Goal: Task Accomplishment & Management: Complete application form

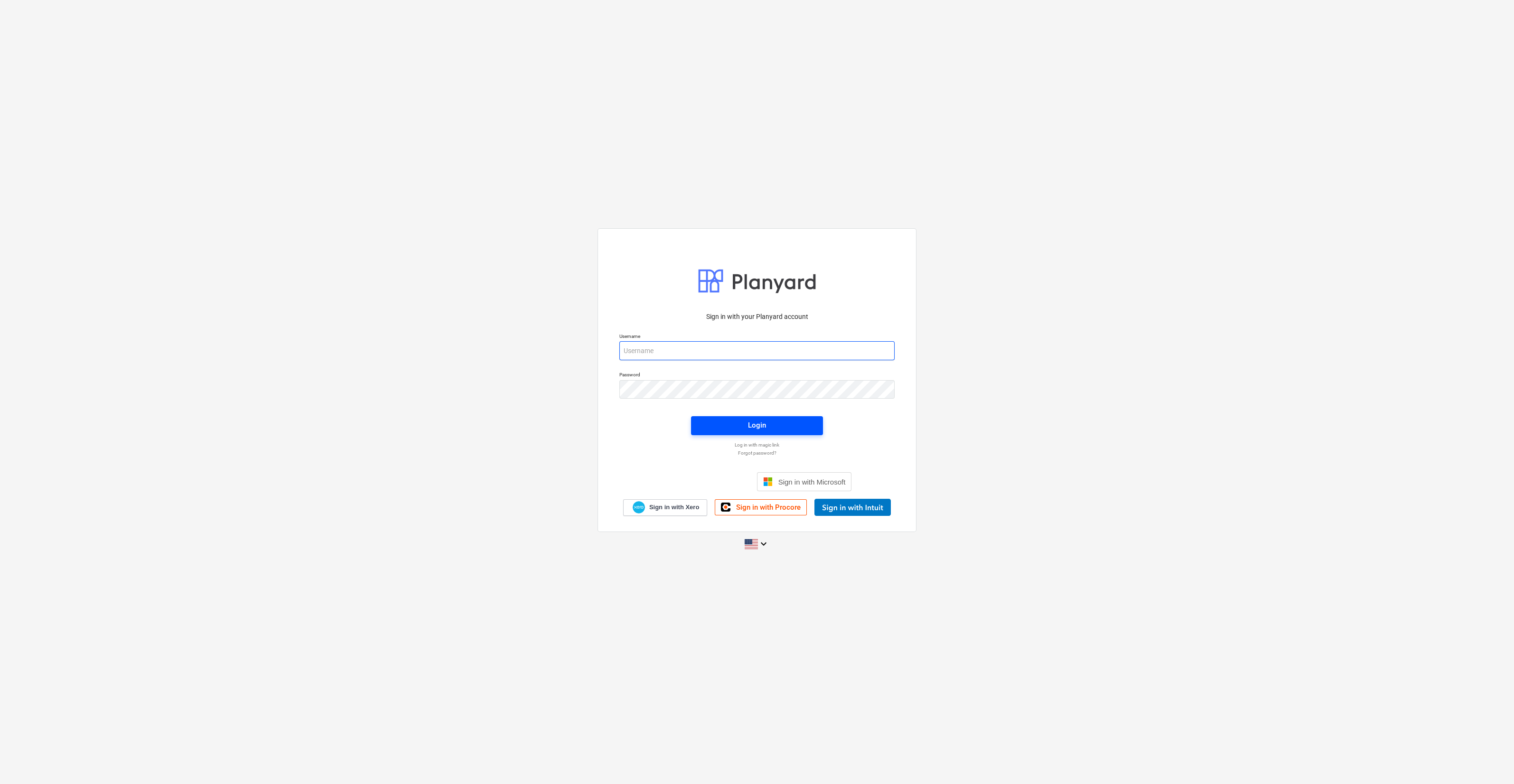
type input "[PERSON_NAME][EMAIL_ADDRESS][DOMAIN_NAME]"
click at [770, 427] on span "Login" at bounding box center [757, 425] width 109 height 12
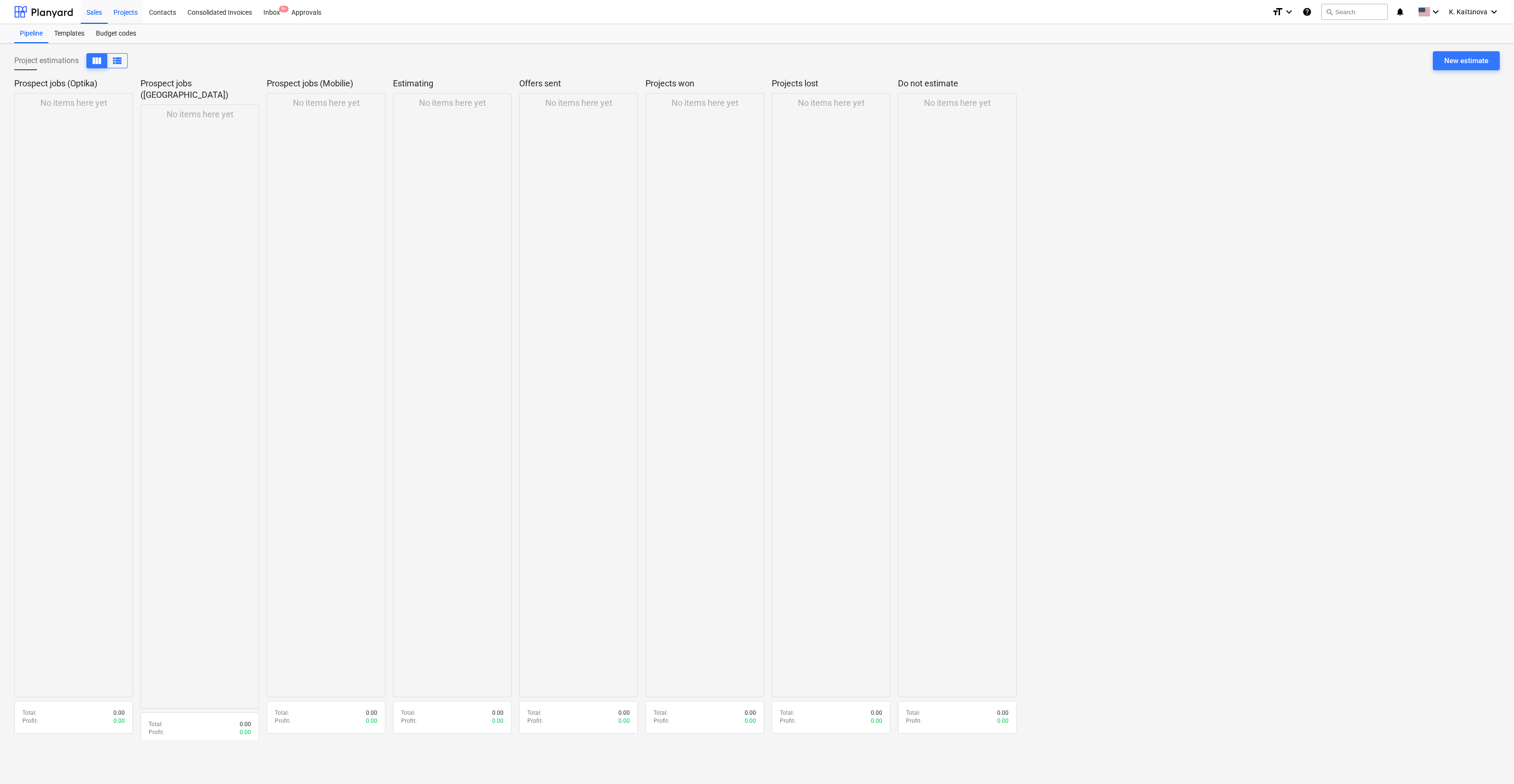
click at [120, 11] on div "Projects" at bounding box center [125, 11] width 36 height 24
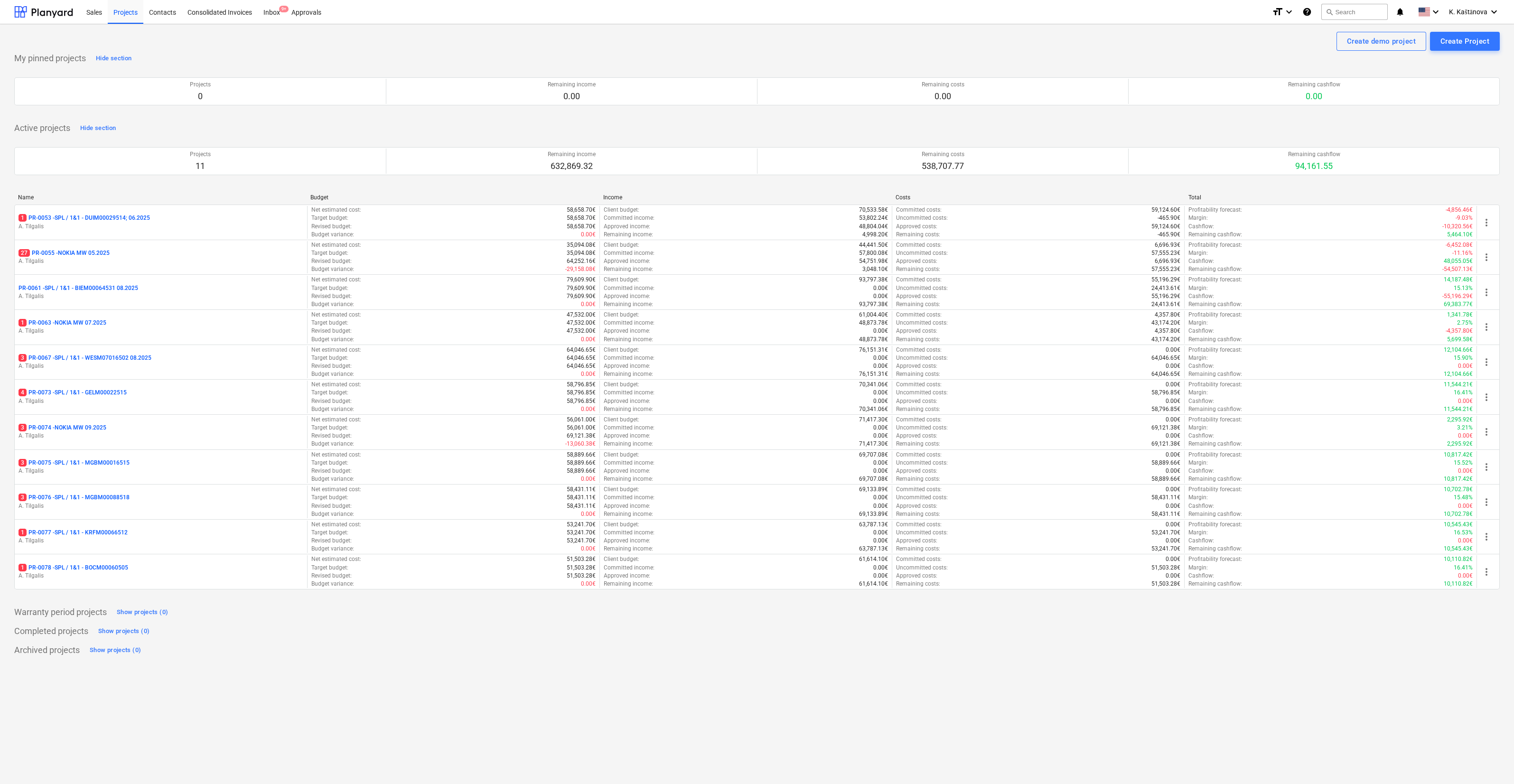
click at [127, 319] on div "1 PR-0063 - NOKIA MW 07.2025" at bounding box center [160, 323] width 285 height 8
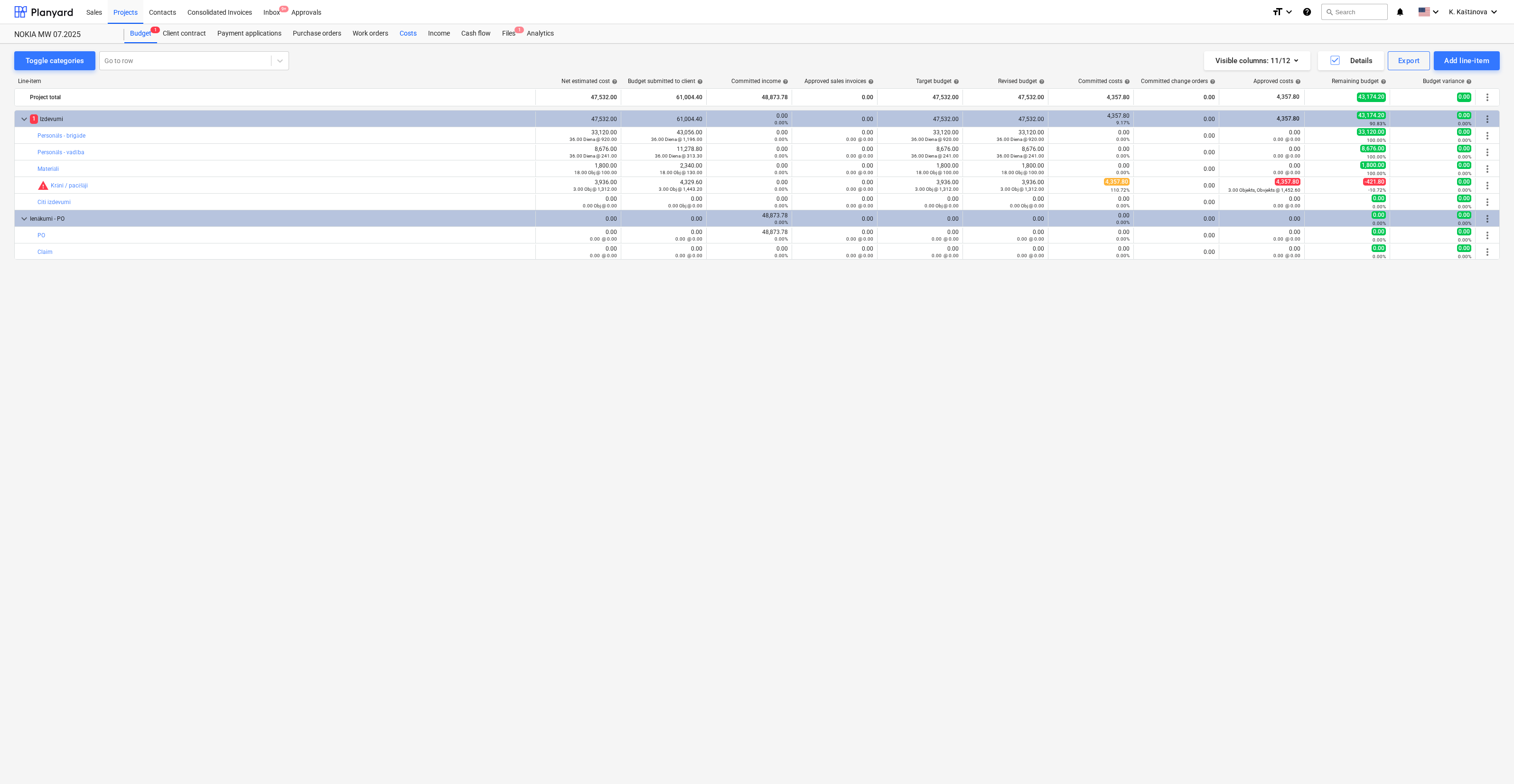
click at [406, 34] on div "Costs" at bounding box center [408, 33] width 28 height 19
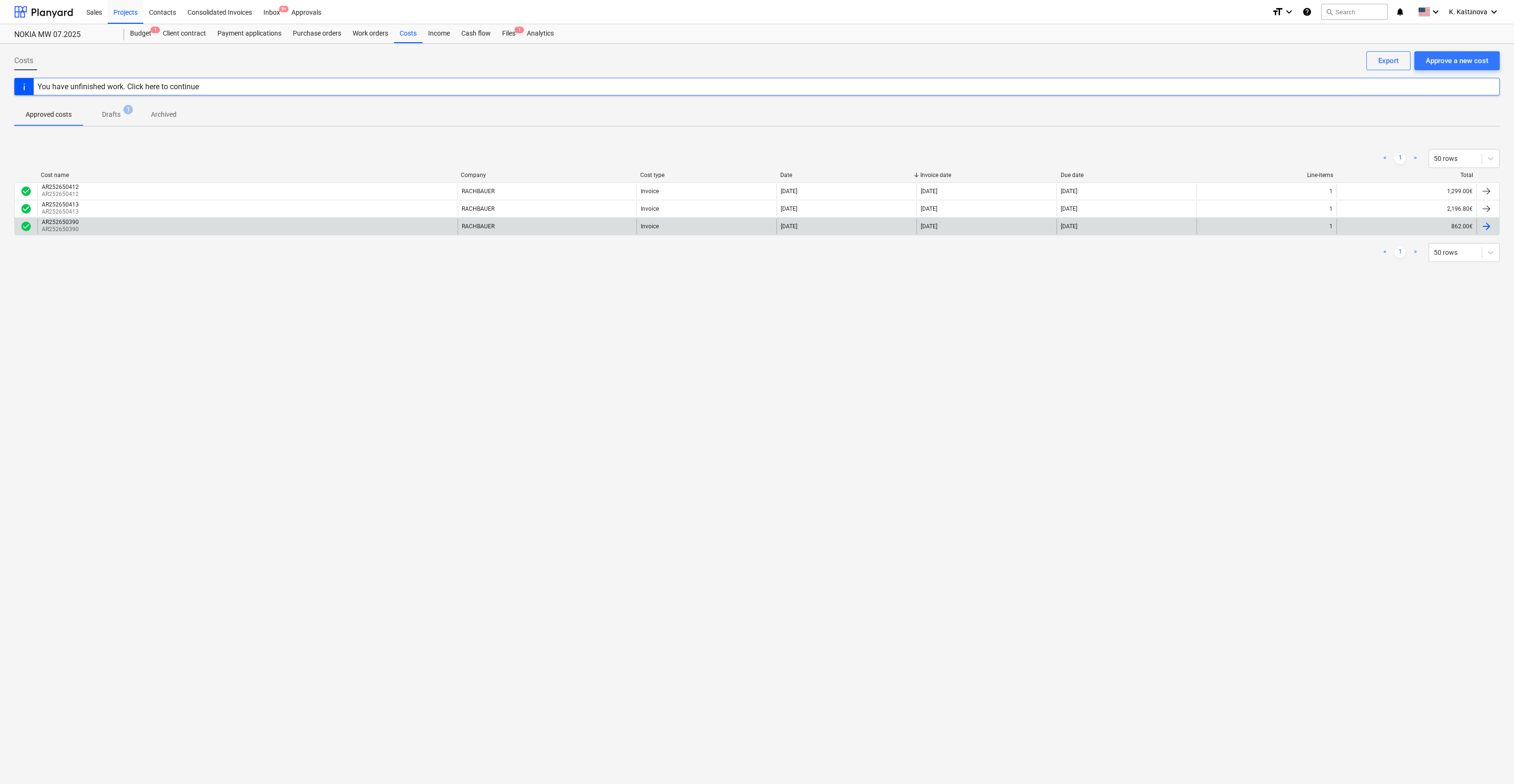
click at [883, 226] on div "[DATE]" at bounding box center [846, 226] width 140 height 15
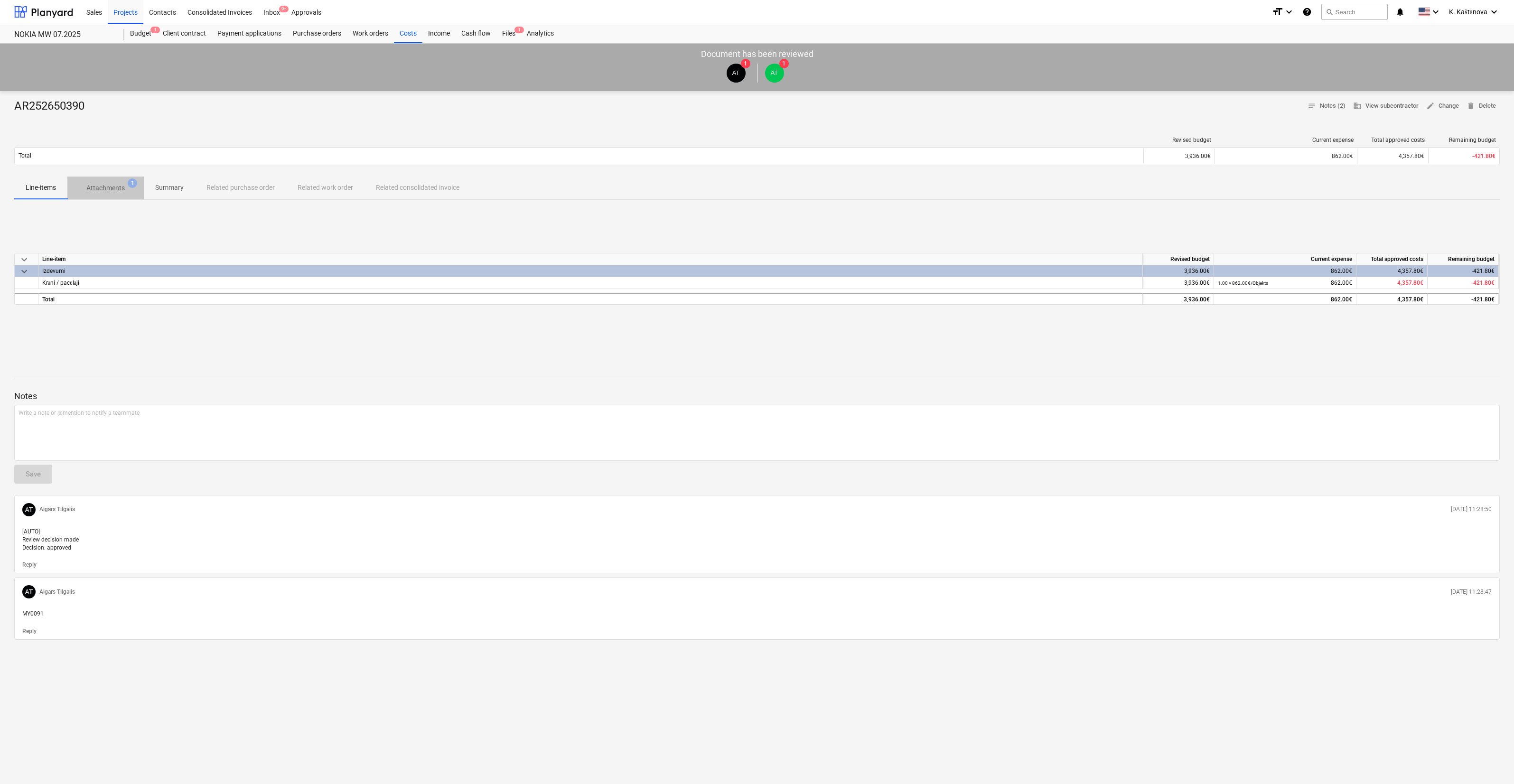
click at [109, 187] on p "Attachments" at bounding box center [105, 188] width 38 height 10
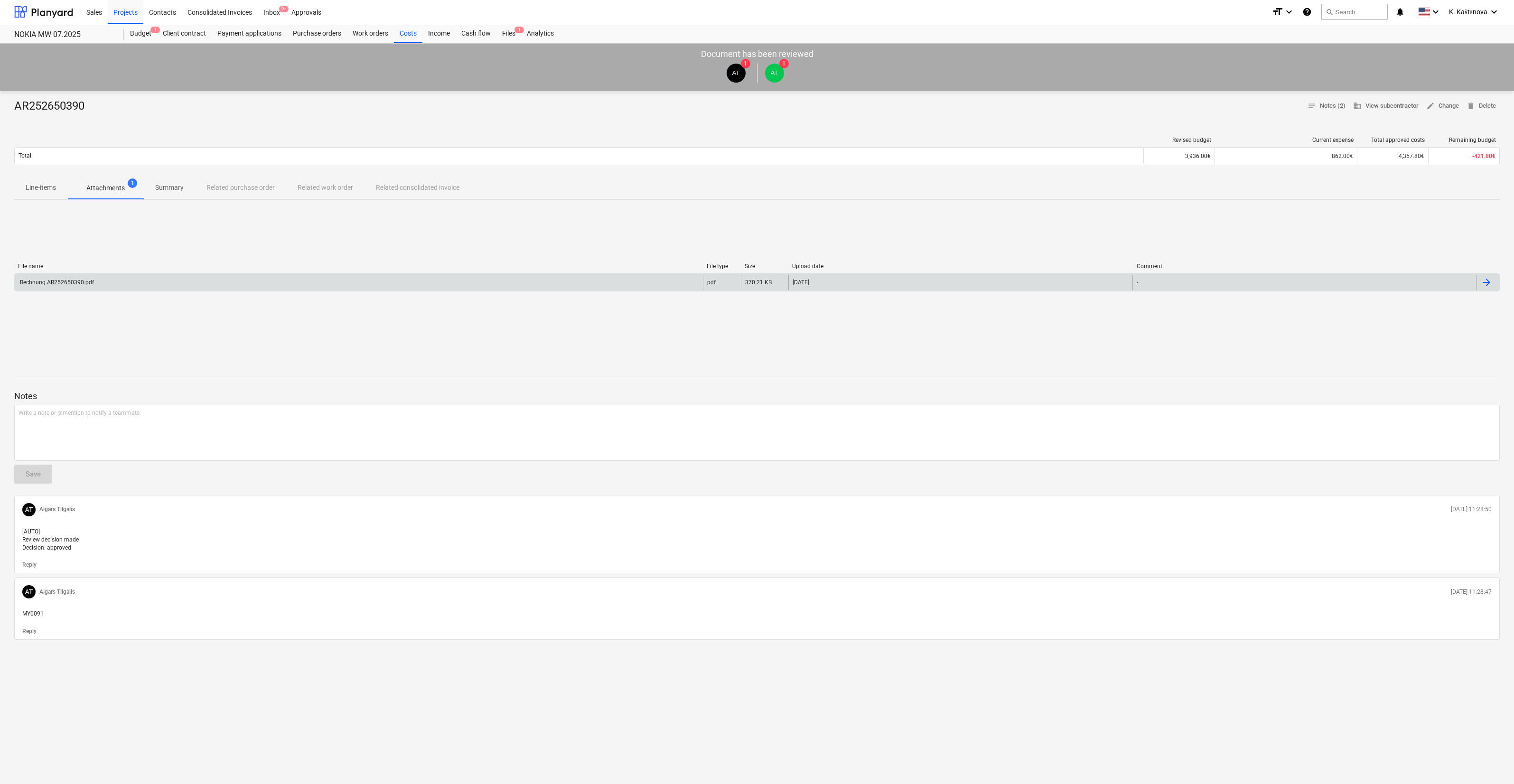
click at [45, 280] on div "Rechnung AR252650390.pdf" at bounding box center [56, 282] width 75 height 6
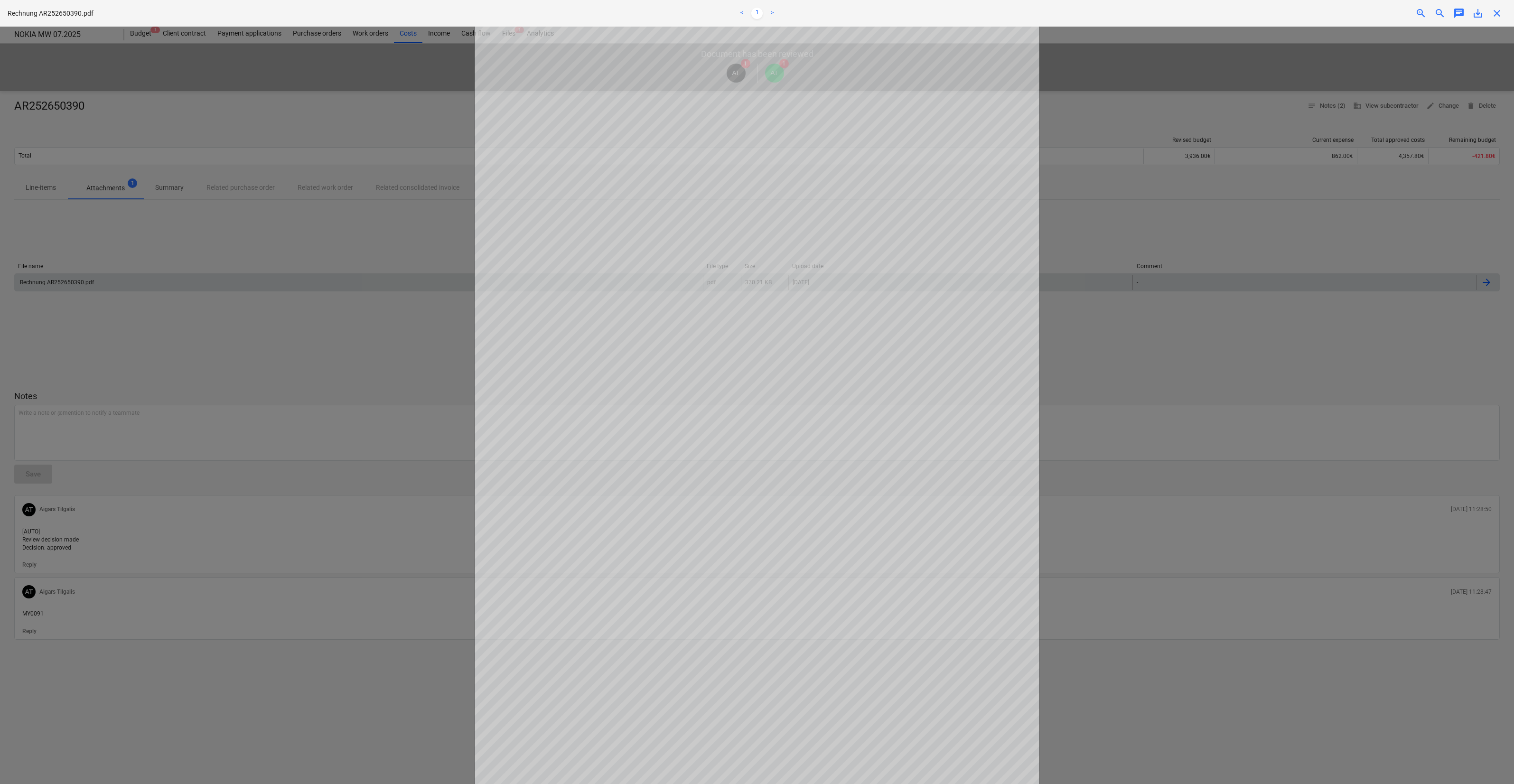
drag, startPoint x: 1247, startPoint y: 601, endPoint x: 1044, endPoint y: 498, distance: 227.6
click at [1247, 601] on div at bounding box center [757, 405] width 1514 height 758
click at [165, 213] on div at bounding box center [757, 405] width 1514 height 758
drag, startPoint x: 181, startPoint y: 154, endPoint x: 189, endPoint y: 175, distance: 22.5
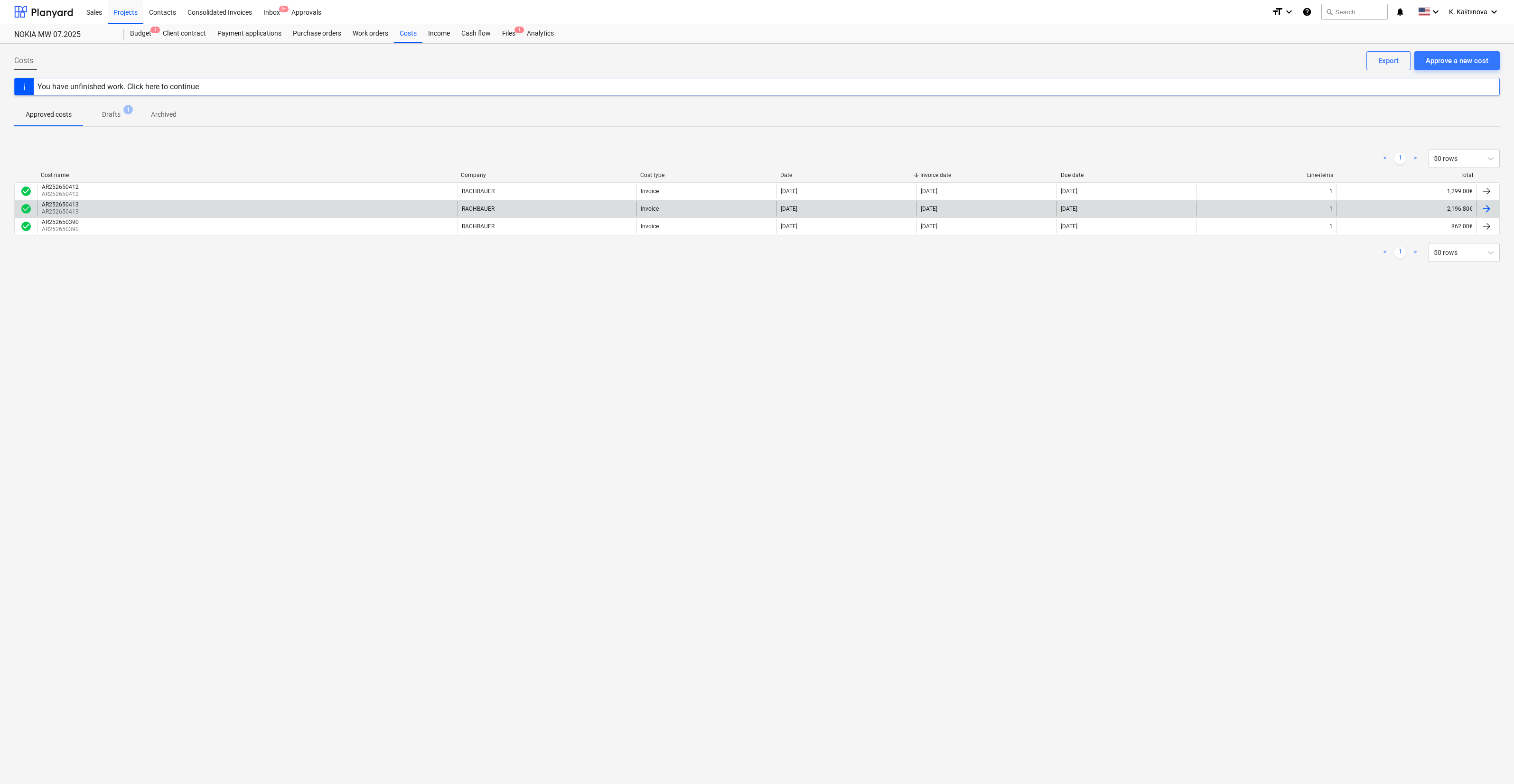
click at [211, 206] on div "AR252650413 AR252650413" at bounding box center [247, 209] width 420 height 15
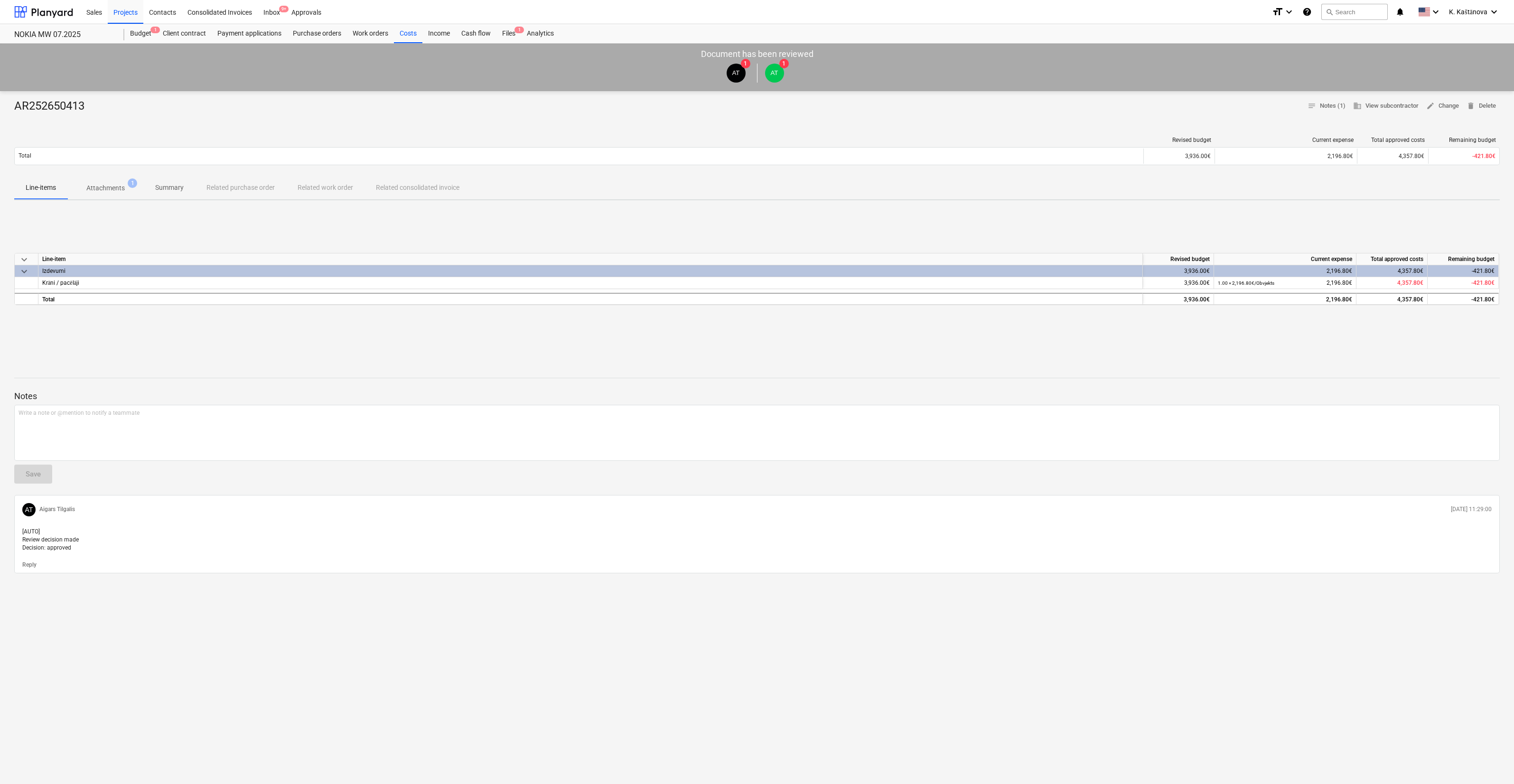
click at [105, 187] on p "Attachments" at bounding box center [105, 188] width 38 height 10
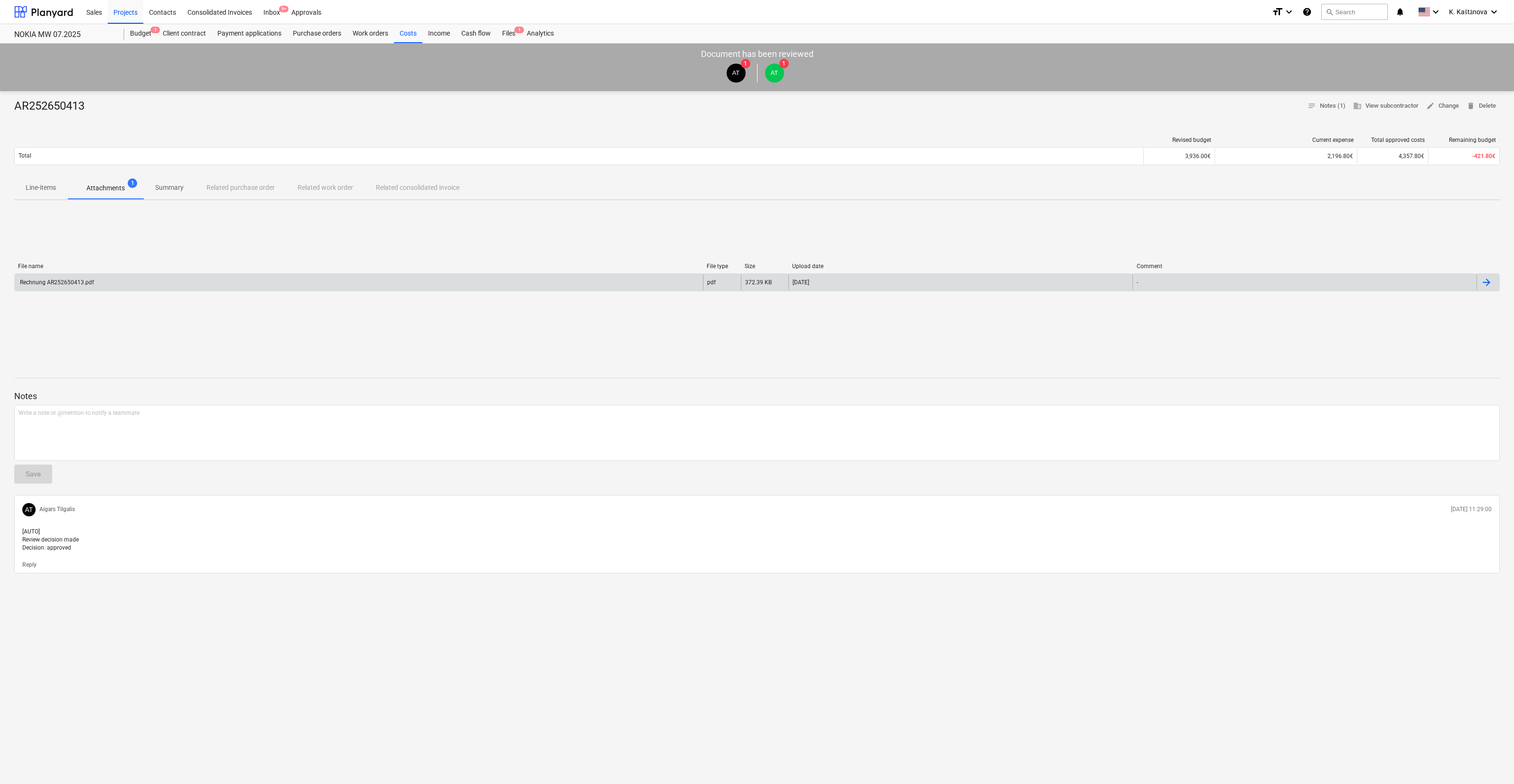
click at [644, 280] on div "Rechnung AR252650413.pdf" at bounding box center [359, 283] width 688 height 15
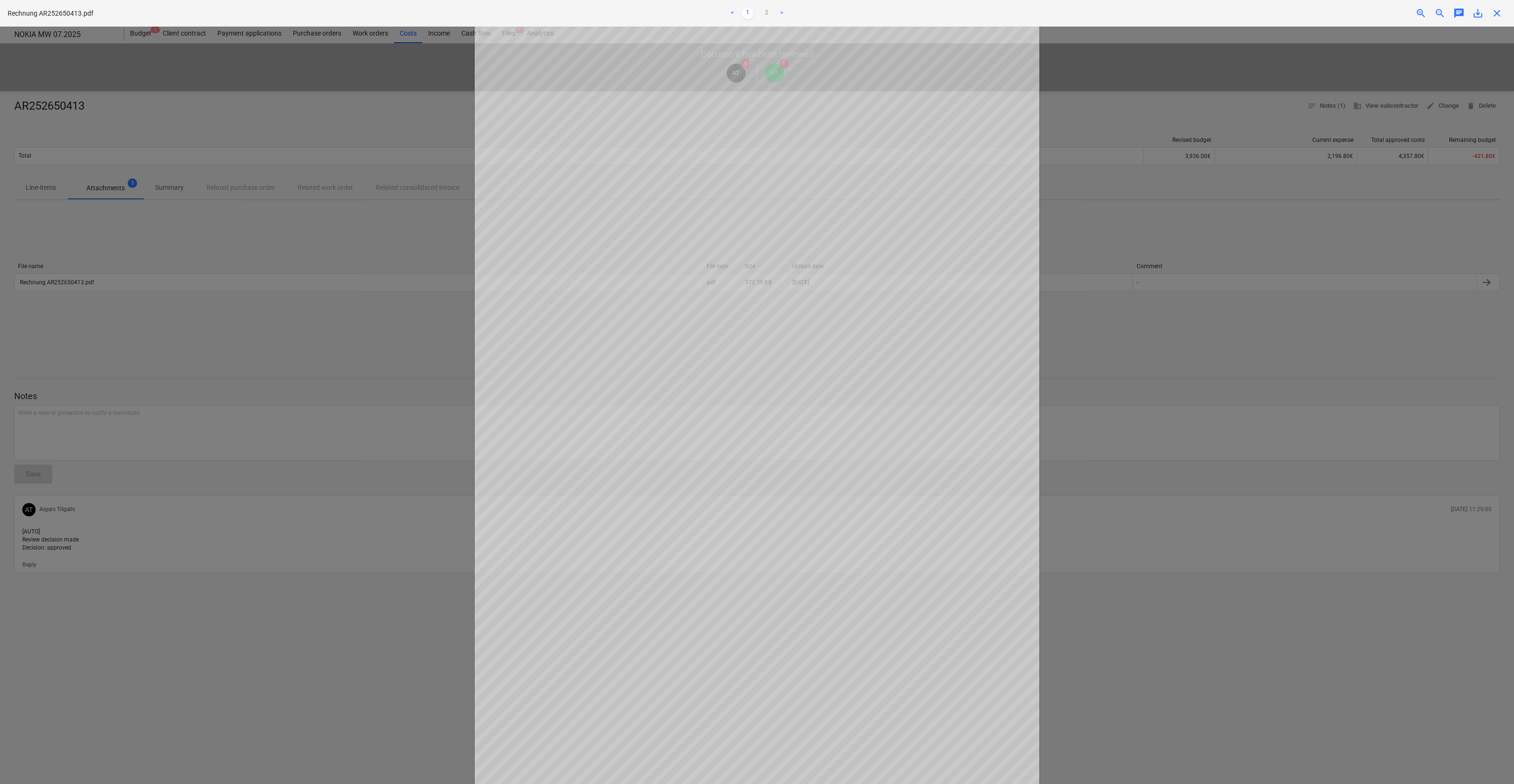
click at [211, 351] on div at bounding box center [757, 405] width 1514 height 758
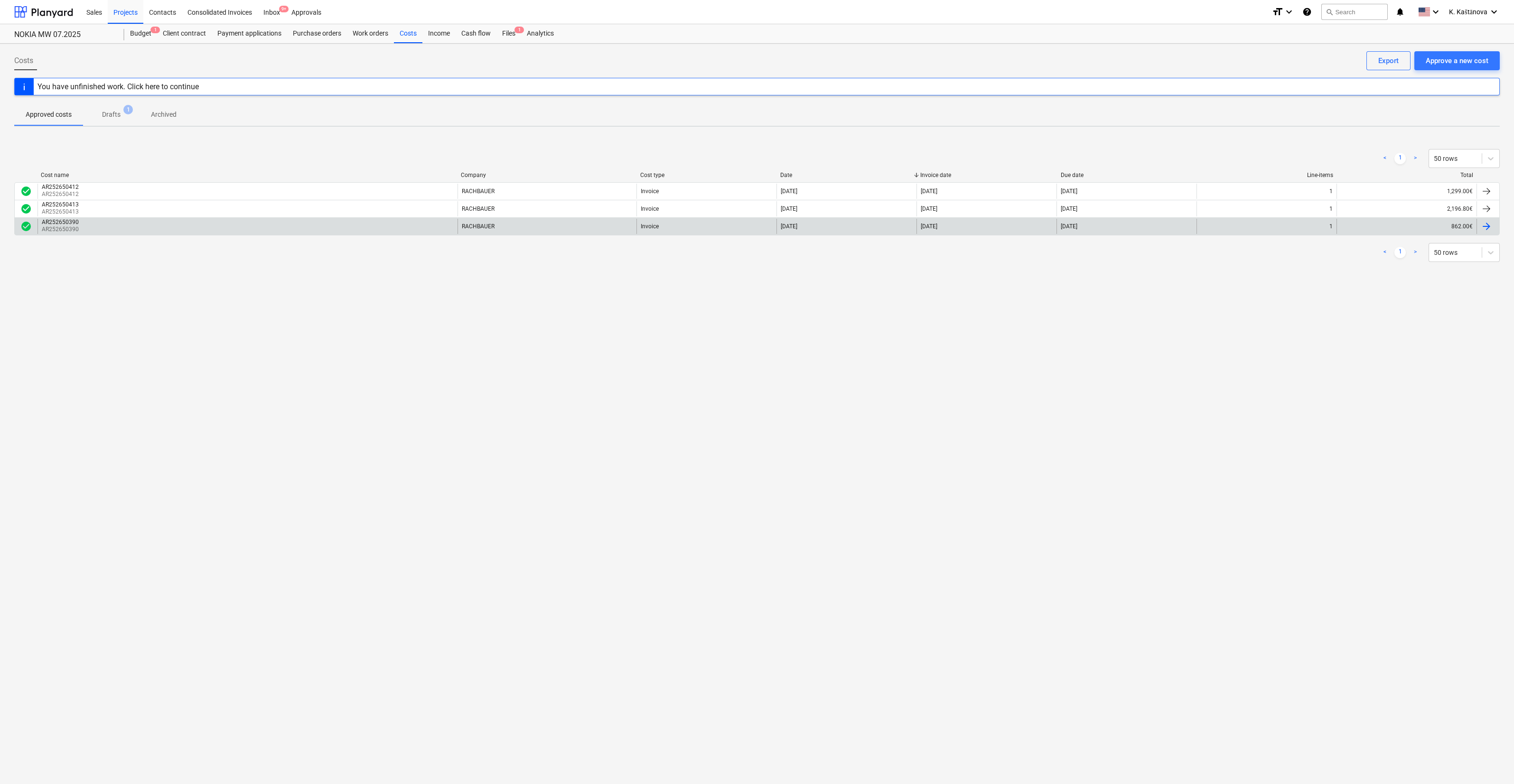
click at [108, 225] on div "AR252650390 AR252650390" at bounding box center [247, 226] width 420 height 15
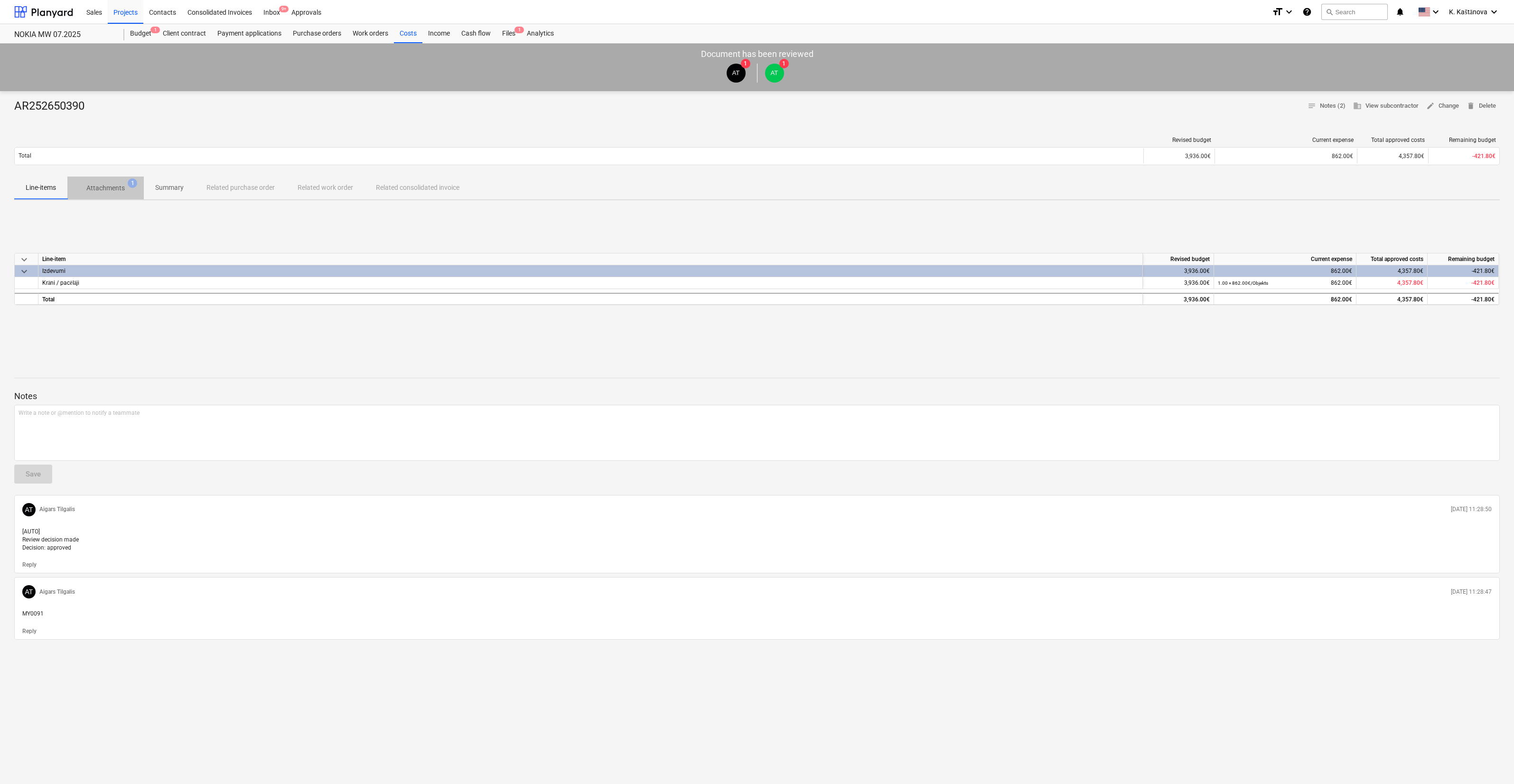
click at [98, 183] on p "Attachments" at bounding box center [105, 188] width 38 height 10
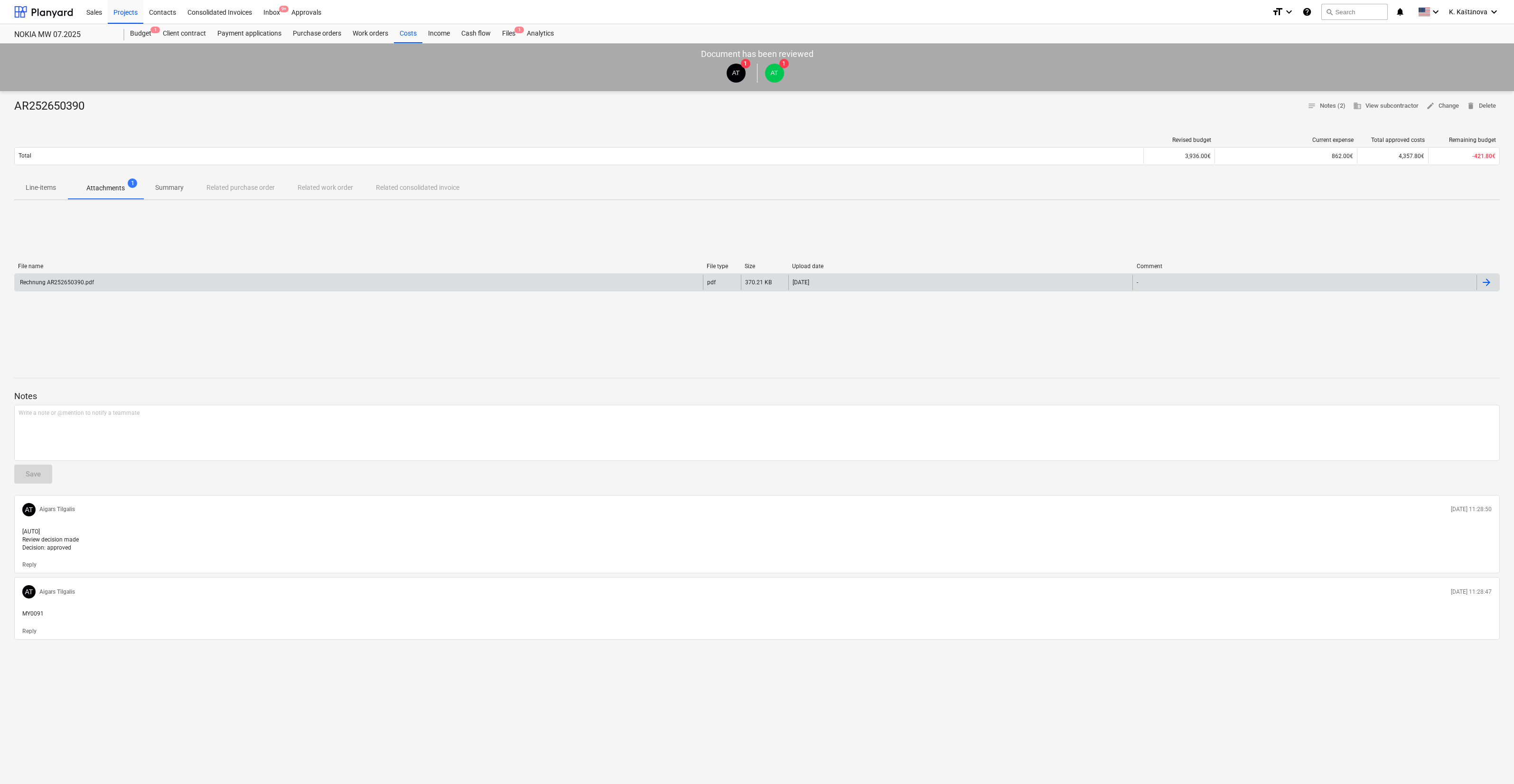
click at [619, 276] on div "Rechnung AR252650390.pdf" at bounding box center [359, 283] width 688 height 15
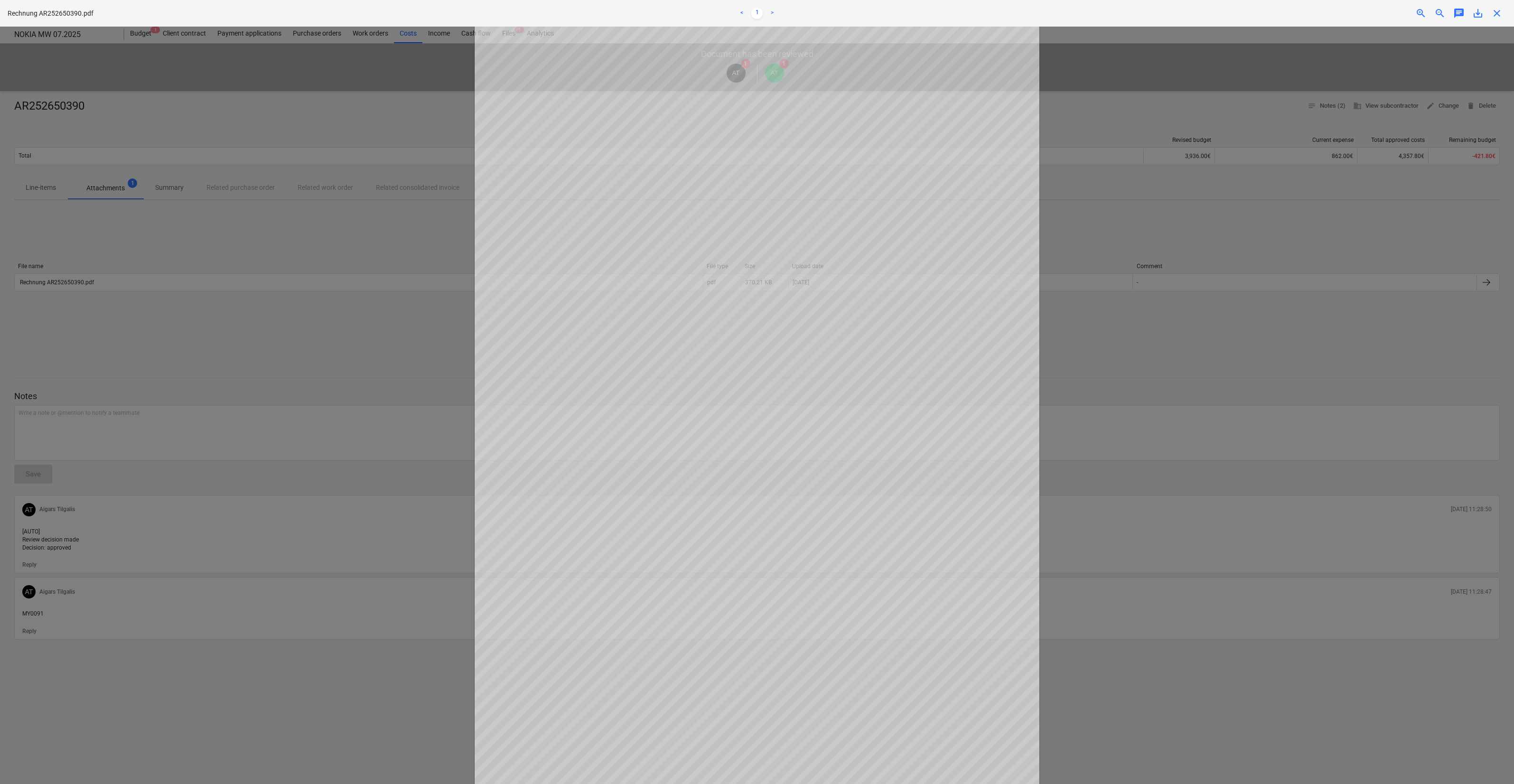
click at [441, 347] on div at bounding box center [757, 405] width 1514 height 758
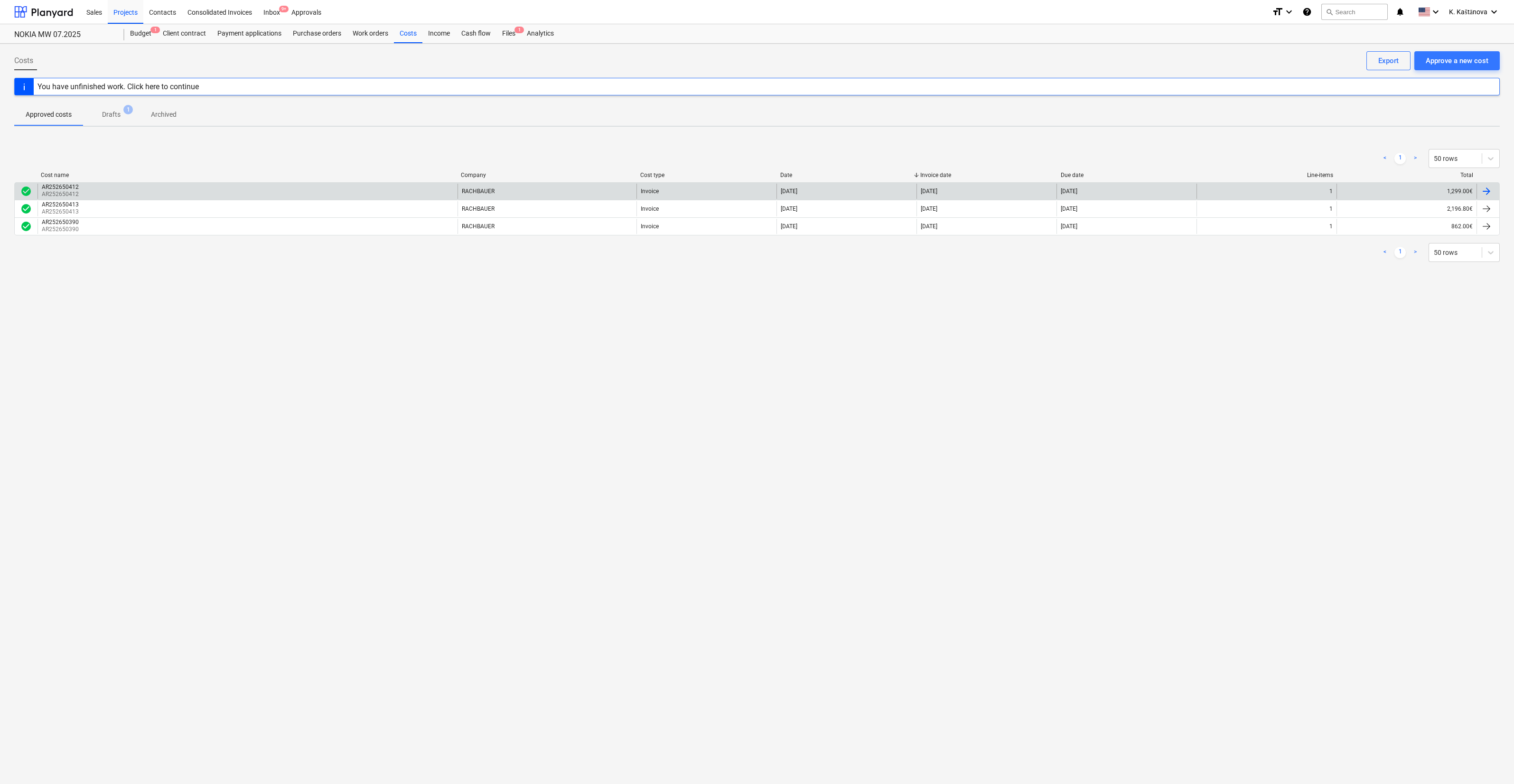
click at [537, 186] on div "RACHBAUER" at bounding box center [547, 192] width 179 height 15
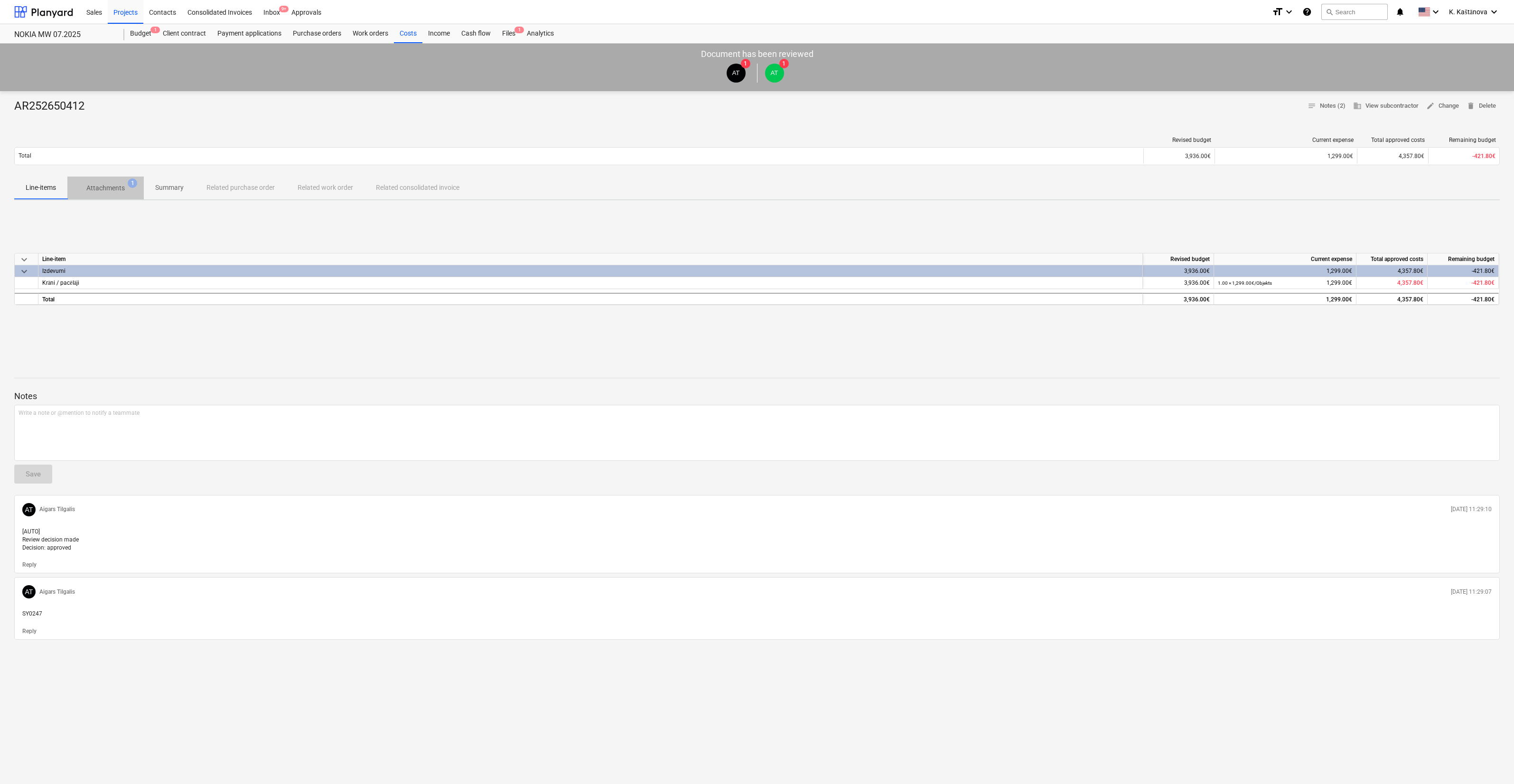
click at [101, 191] on p "Attachments" at bounding box center [105, 188] width 38 height 10
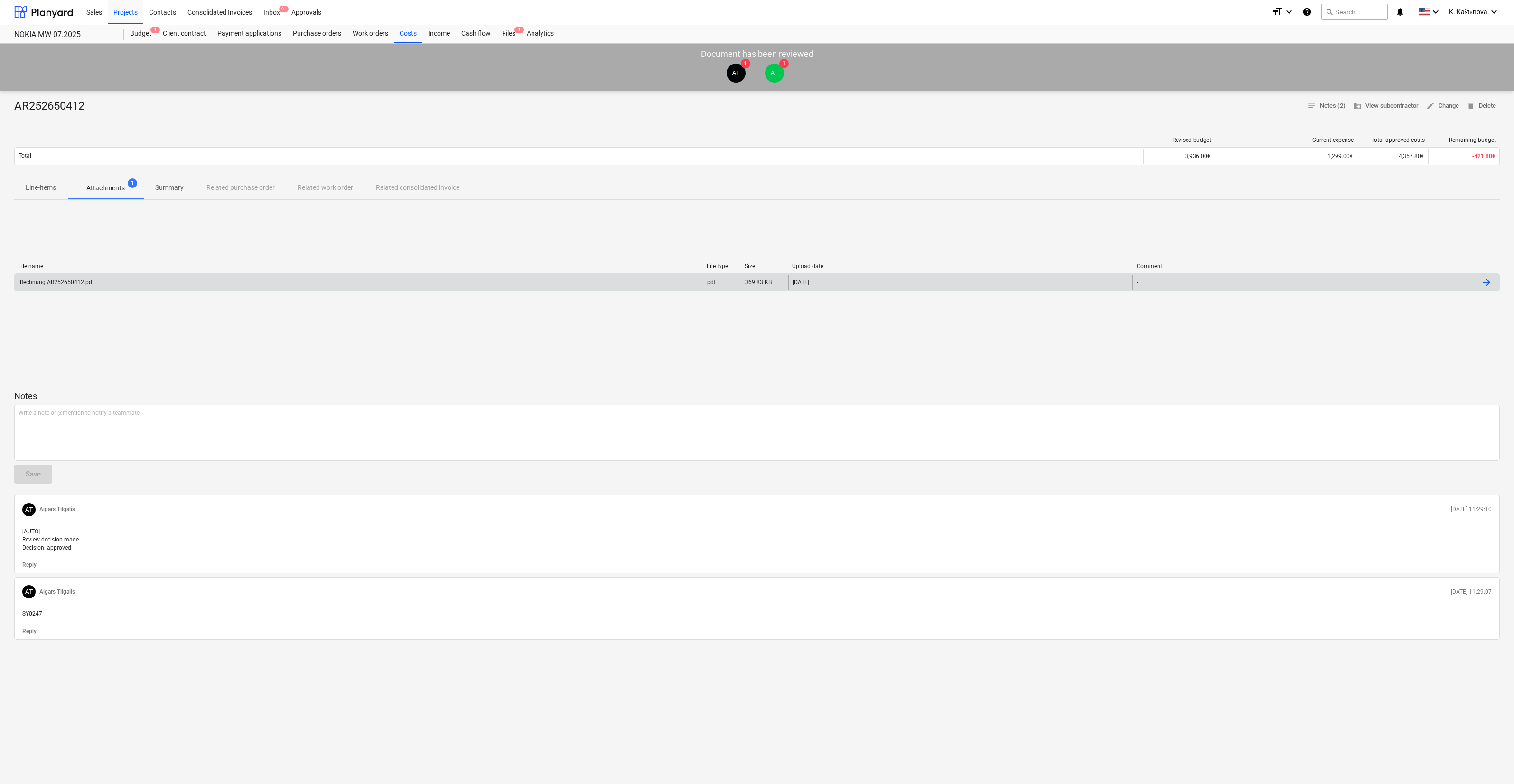
click at [451, 286] on div "Rechnung AR252650412.pdf" at bounding box center [359, 283] width 688 height 15
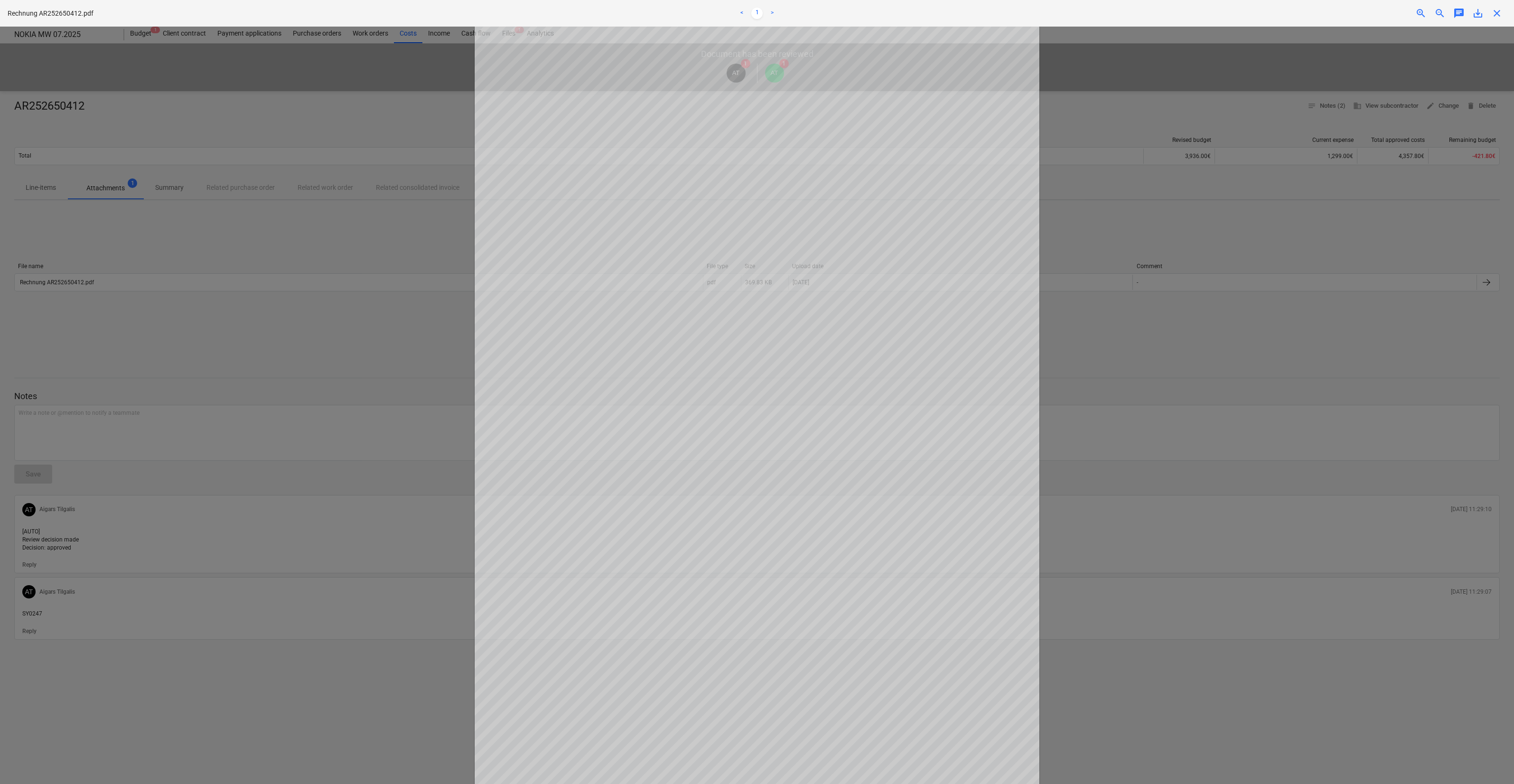
click at [320, 406] on div at bounding box center [757, 405] width 1514 height 758
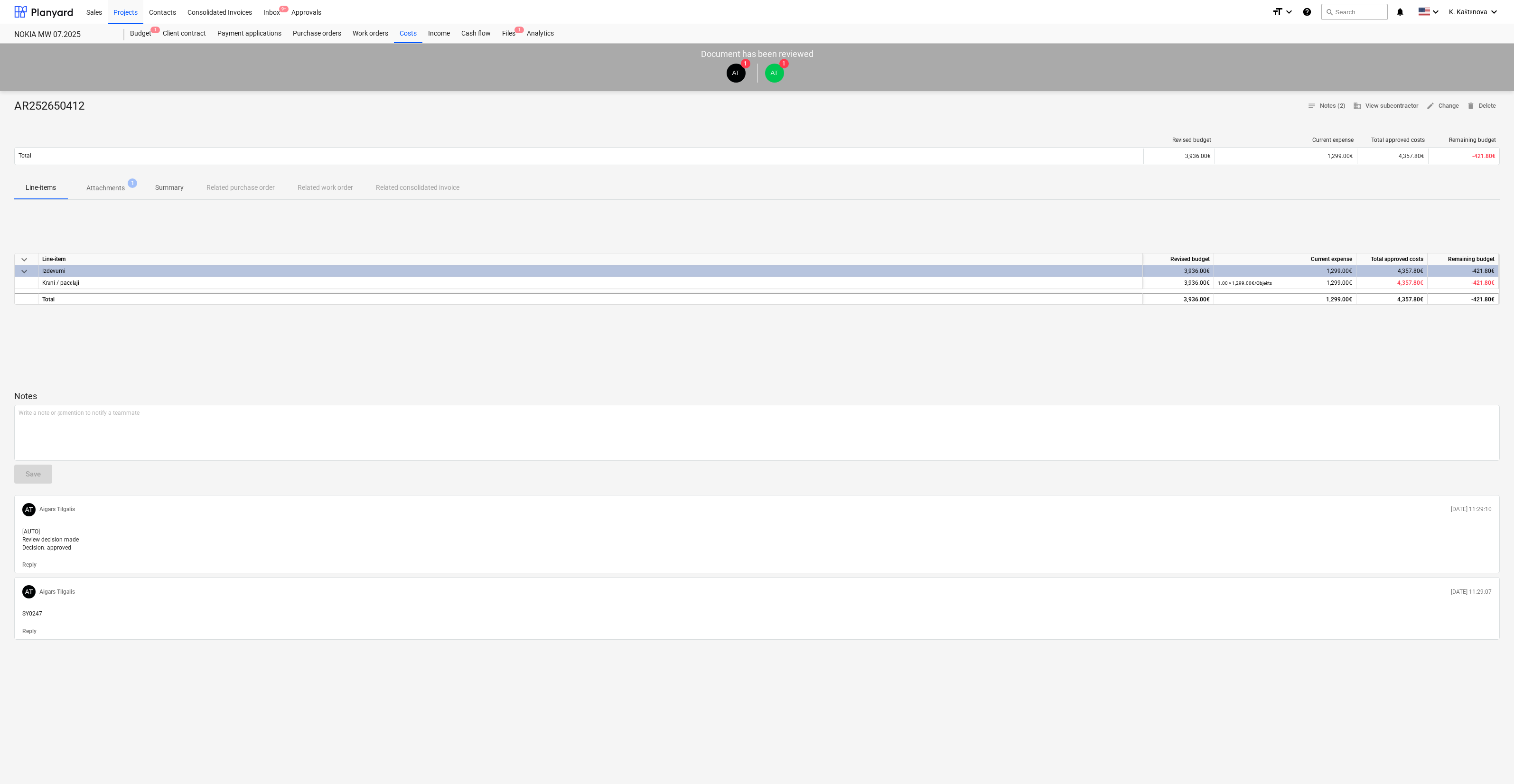
click at [412, 22] on div "Sales Projects Contacts Consolidated Invoices Inbox 9+ Approvals" at bounding box center [672, 12] width 1184 height 24
click at [410, 32] on div "Costs" at bounding box center [408, 33] width 28 height 19
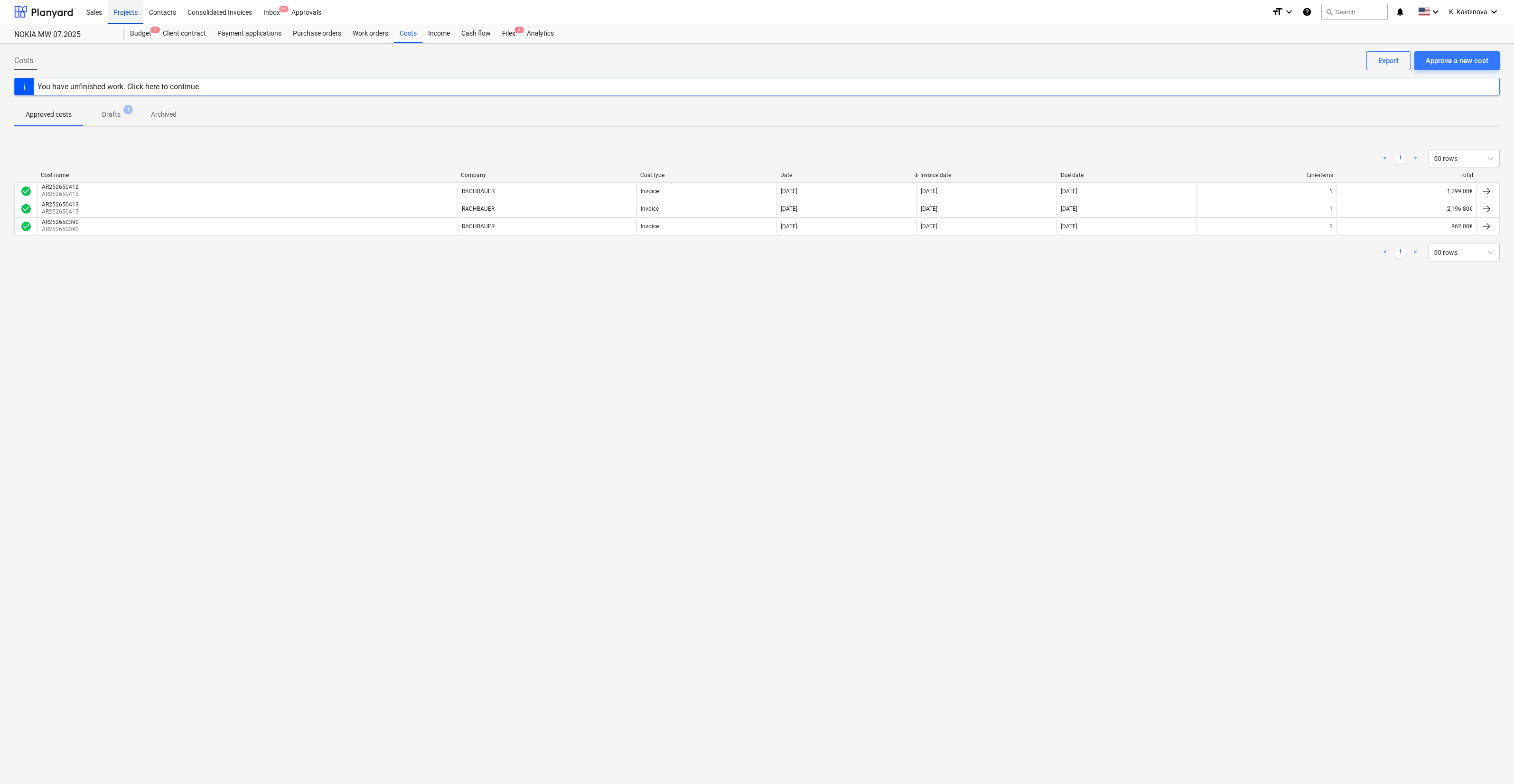
click at [133, 11] on div "Projects" at bounding box center [125, 11] width 36 height 24
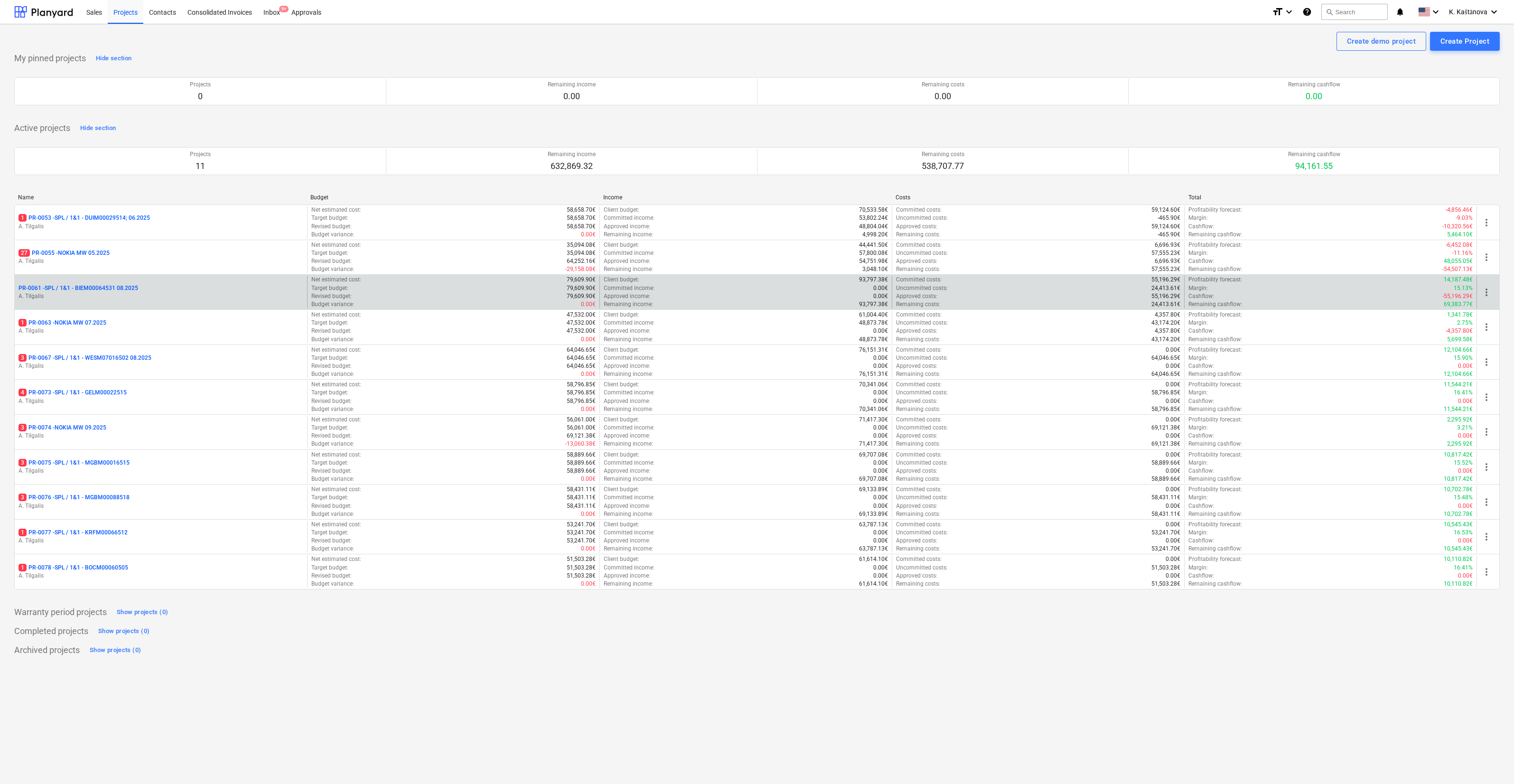
click at [107, 300] on div "PR-0061 - SPL / 1&1 - BIEM00064531 08.2025 A. Tilgalis" at bounding box center [160, 292] width 292 height 33
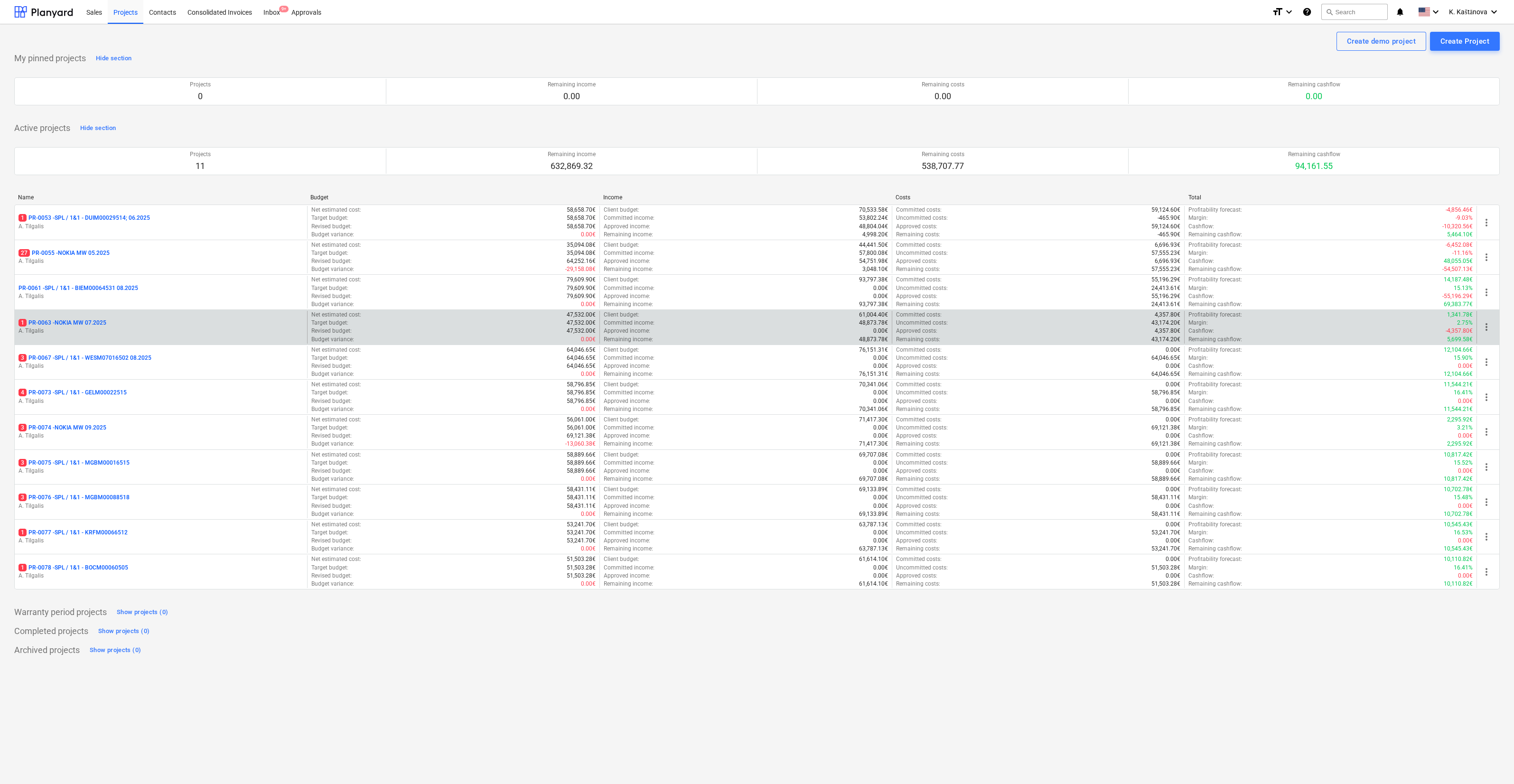
click at [102, 321] on p "1 PR-0063 - NOKIA MW 07.2025" at bounding box center [62, 323] width 88 height 8
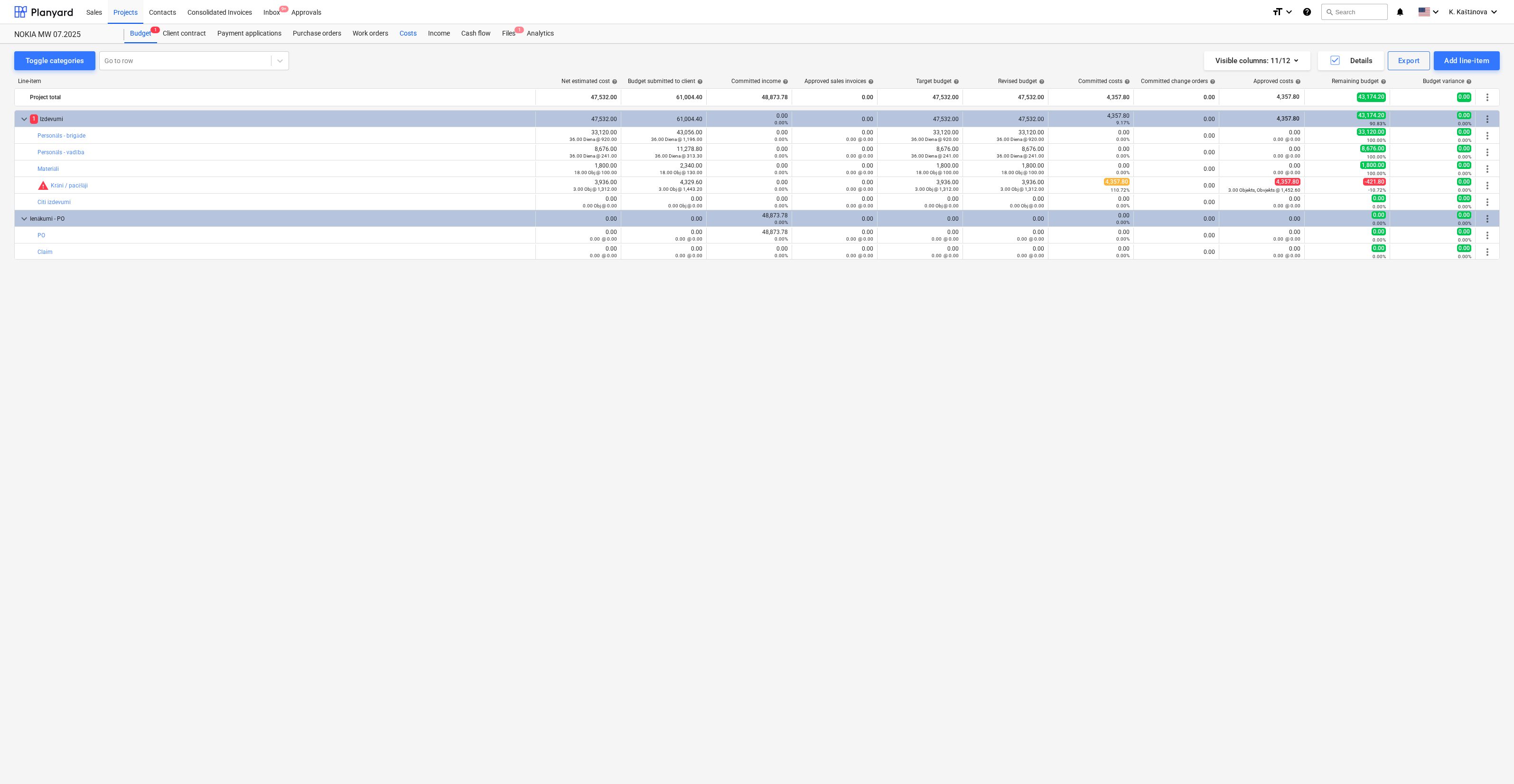
click at [411, 33] on div "Costs" at bounding box center [408, 33] width 28 height 19
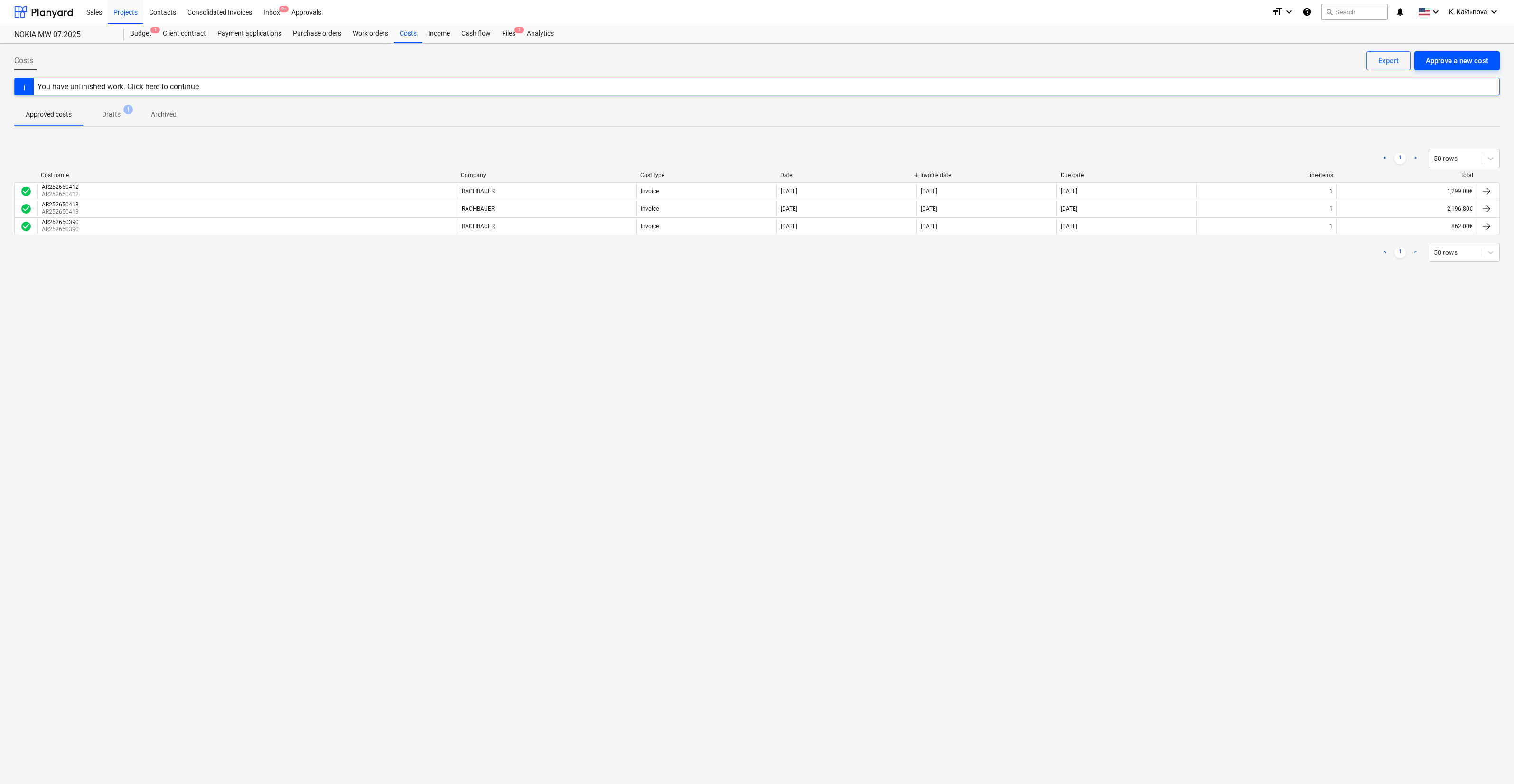
click at [1483, 58] on div "Approve a new cost" at bounding box center [1457, 61] width 63 height 12
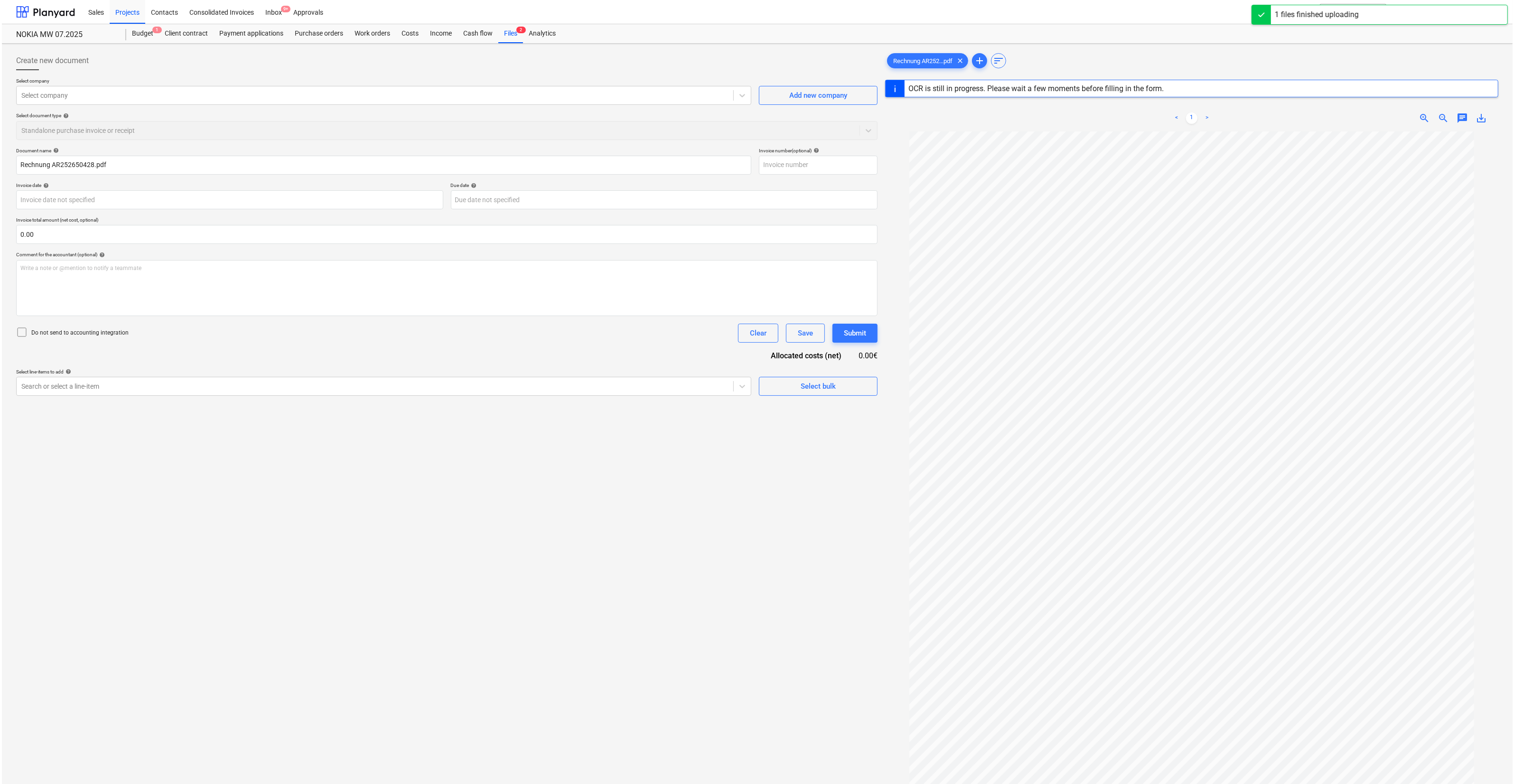
scroll to position [43, 0]
type input "AR252650428"
type input "[DATE]"
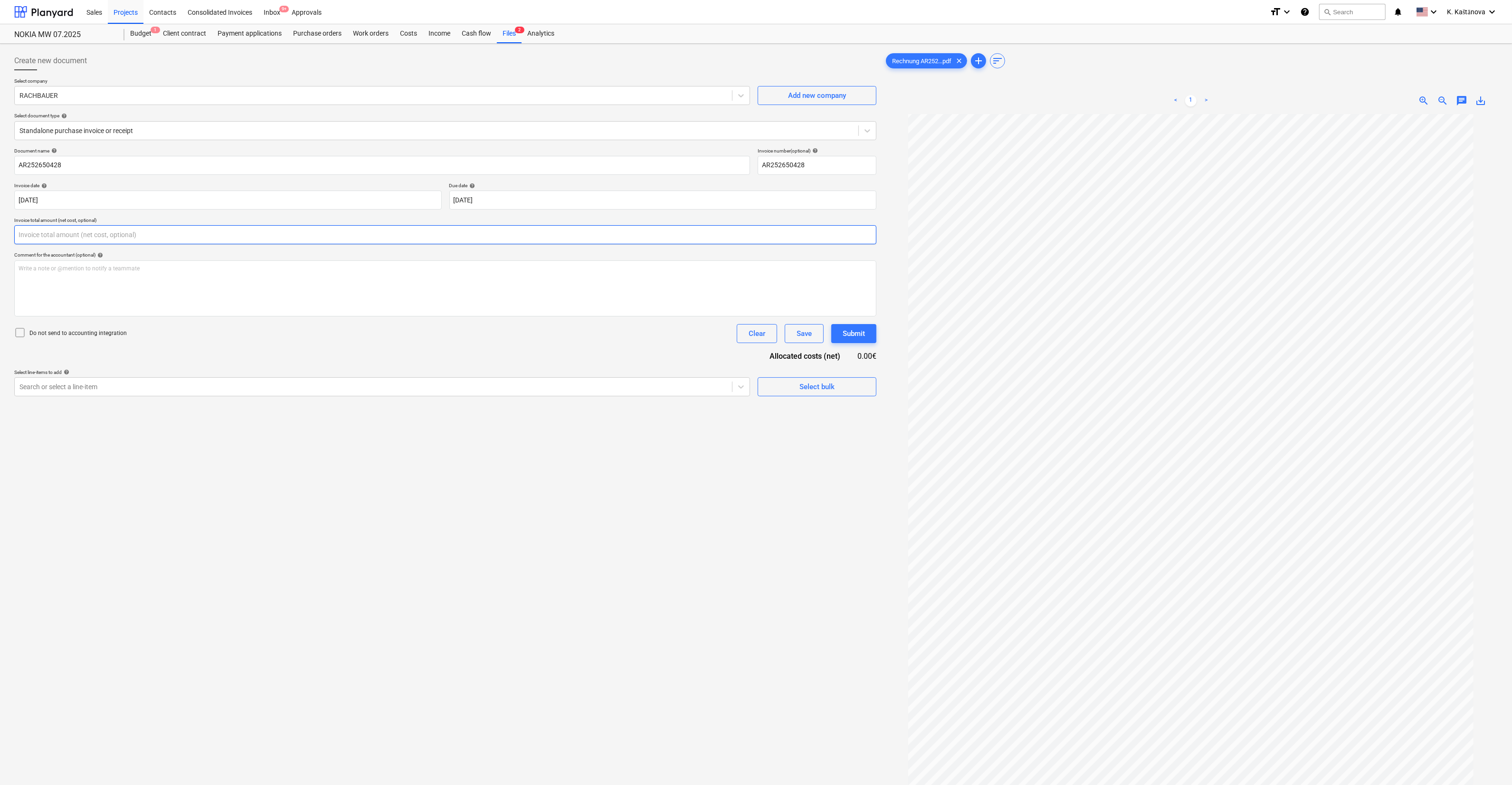
click at [114, 233] on input "text" at bounding box center [445, 235] width 862 height 19
type input "1,504.00"
click at [169, 398] on p "Select line-items to add help" at bounding box center [382, 397] width 736 height 8
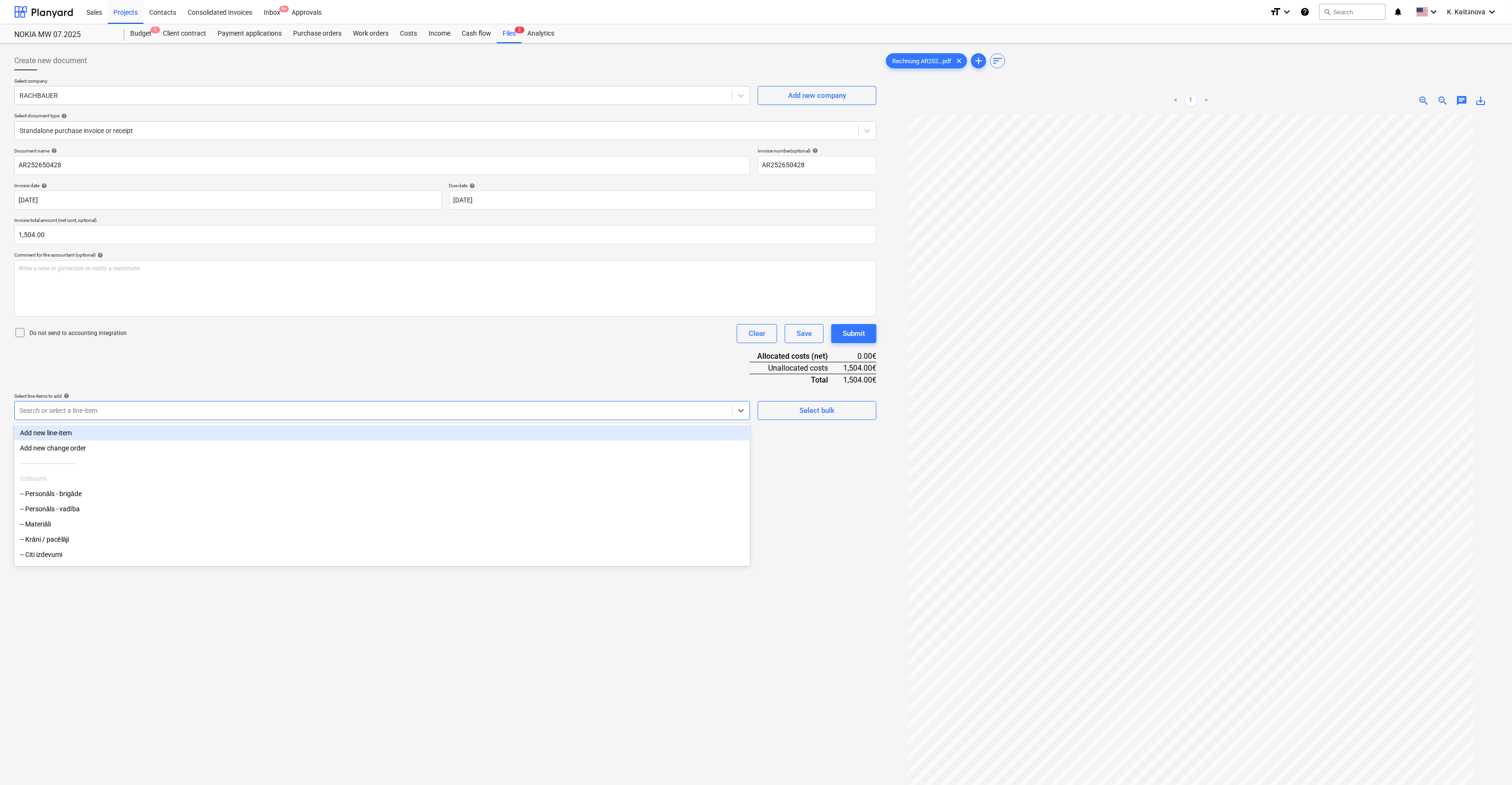
click at [147, 409] on div at bounding box center [373, 411] width 708 height 9
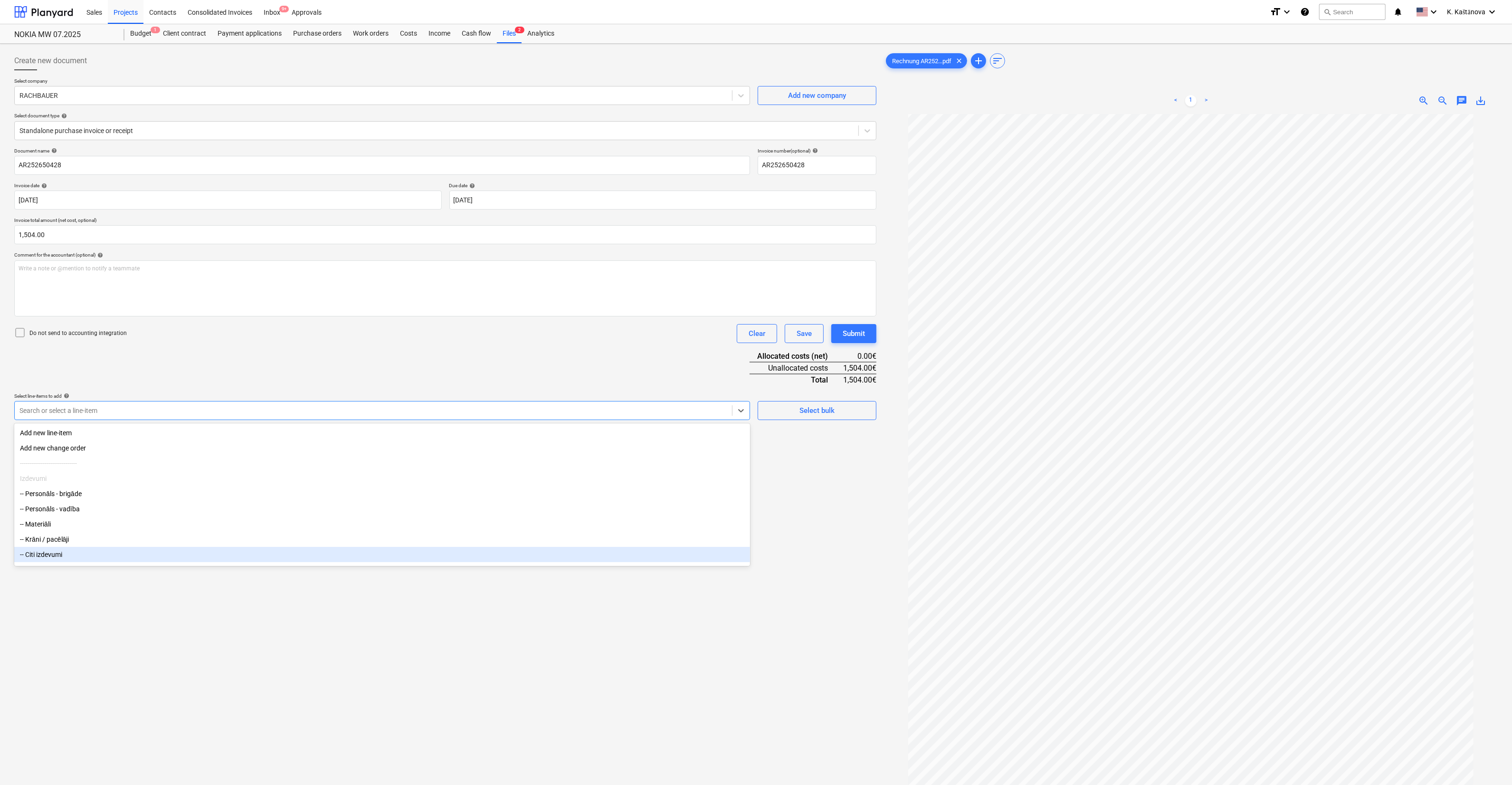
click at [80, 551] on div "-- Citi izdevumi" at bounding box center [382, 554] width 736 height 15
click at [59, 536] on div "-- Krāni / pacēlāji" at bounding box center [382, 540] width 736 height 15
click at [347, 683] on div "Create new document Select company RACHBAUER Add new company Select document ty…" at bounding box center [445, 462] width 870 height 829
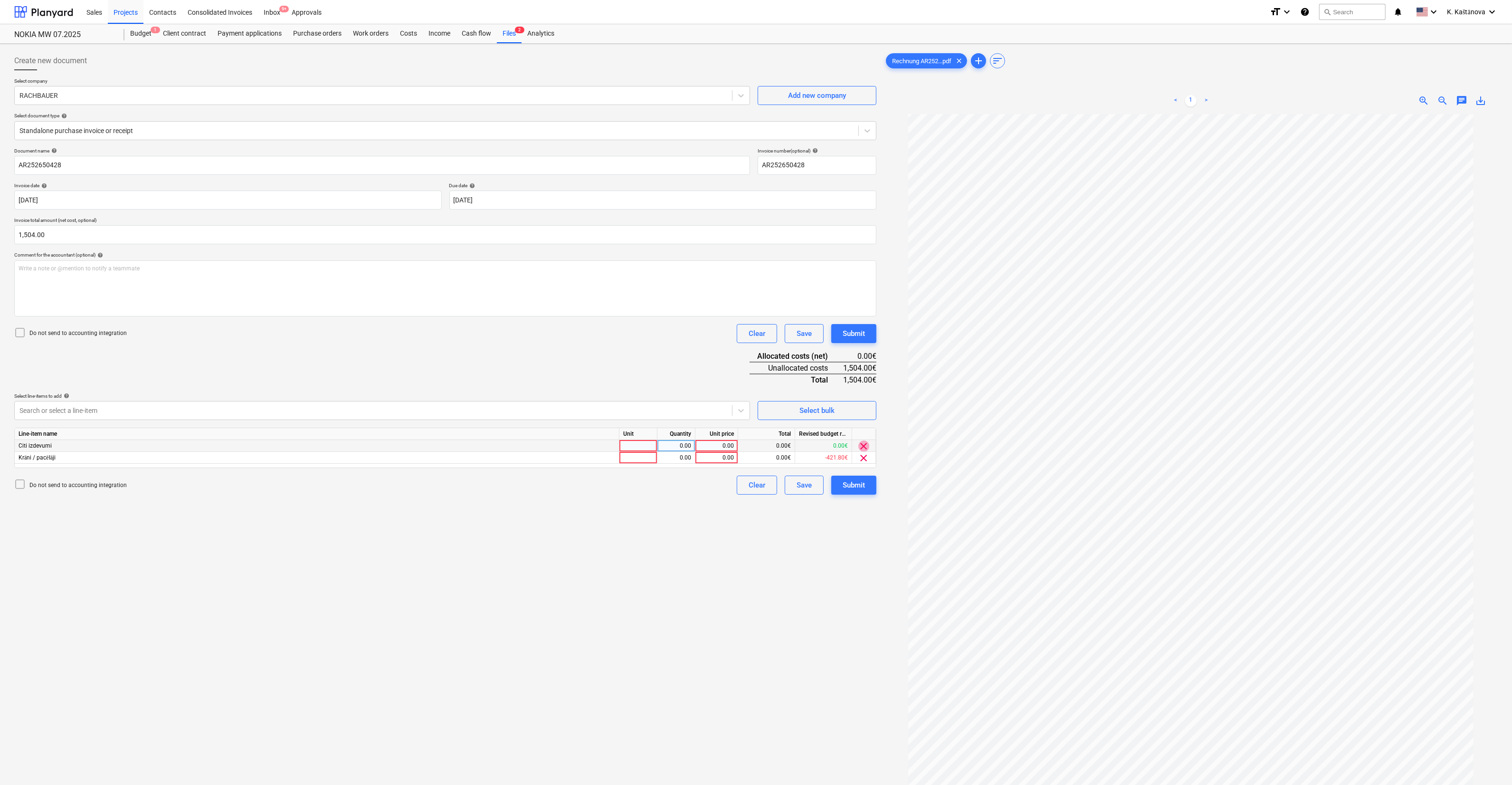
click at [861, 444] on span "clear" at bounding box center [864, 446] width 11 height 11
click at [640, 443] on div at bounding box center [638, 446] width 38 height 12
type input "Objekts"
type input "1504"
drag, startPoint x: 658, startPoint y: 547, endPoint x: 667, endPoint y: 534, distance: 15.8
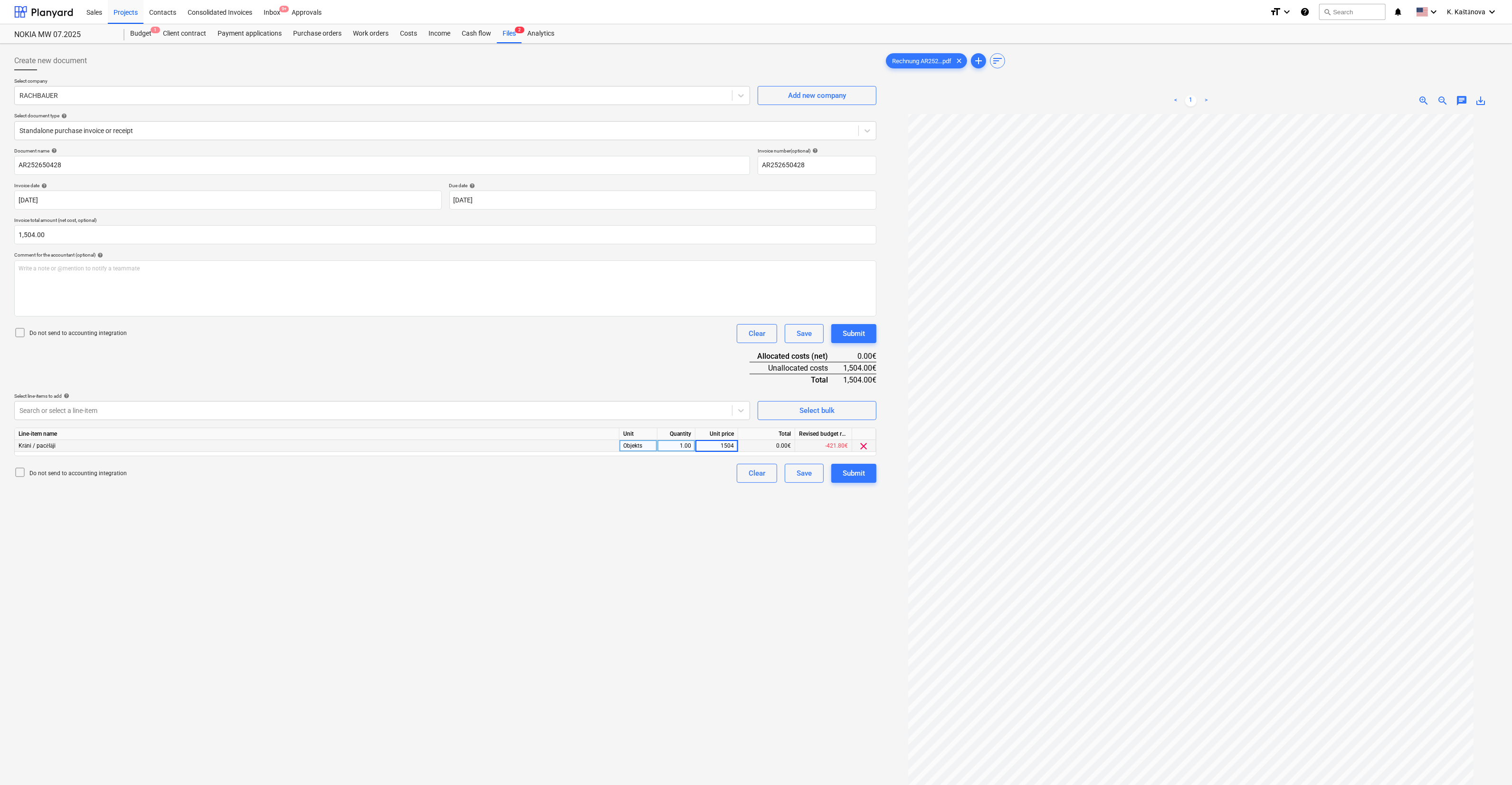
click at [658, 546] on div "Create new document Select company RACHBAUER Add new company Select document ty…" at bounding box center [445, 462] width 870 height 829
click at [800, 470] on div "Save" at bounding box center [804, 473] width 15 height 12
